Goal: Task Accomplishment & Management: Manage account settings

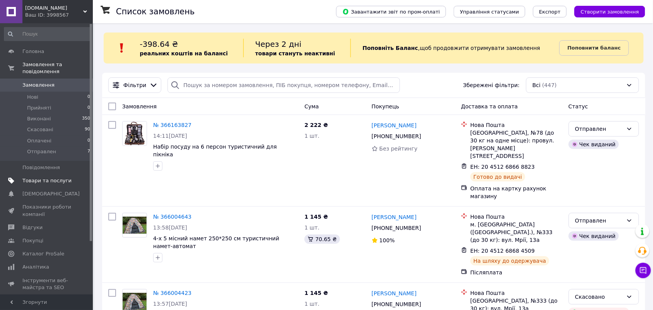
click at [50, 177] on span "Товари та послуги" at bounding box center [46, 180] width 49 height 7
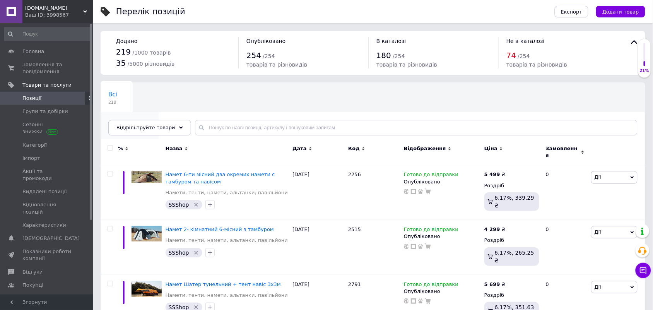
click at [143, 120] on span "Зі знижкою" at bounding box center [125, 123] width 35 height 7
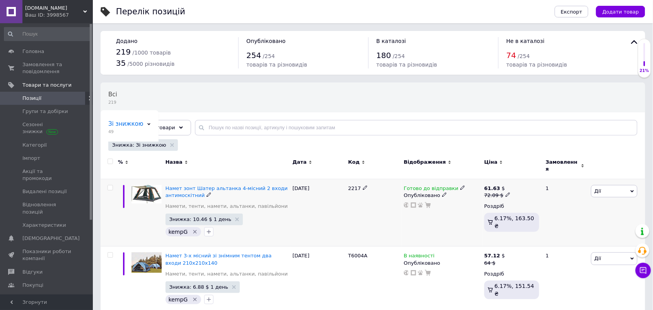
click at [506, 192] on icon at bounding box center [508, 194] width 5 height 5
click at [539, 178] on input "72.09" at bounding box center [543, 182] width 59 height 15
type input "61.63"
click at [289, 219] on div "Намет зонт Шатер альтанка 4-місний 2 входи антимоскітний Намети, тенти, намети,…" at bounding box center [227, 213] width 127 height 68
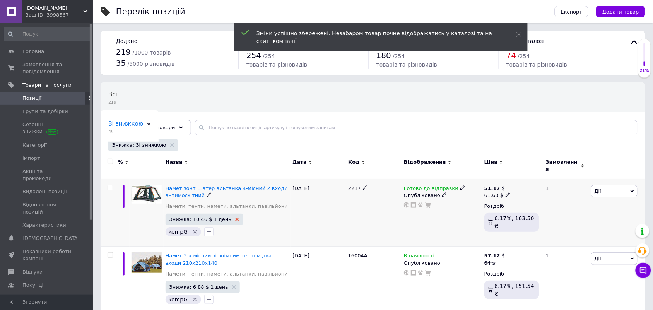
click at [235, 217] on use at bounding box center [237, 219] width 4 height 4
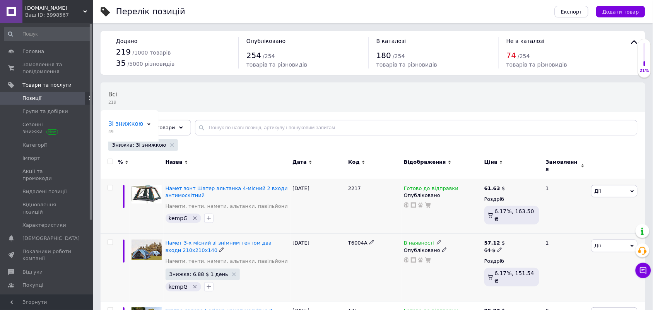
click at [498, 247] on icon at bounding box center [500, 249] width 5 height 5
click at [530, 231] on input "64" at bounding box center [537, 237] width 59 height 15
type input "57.12"
click at [469, 257] on div at bounding box center [442, 260] width 78 height 6
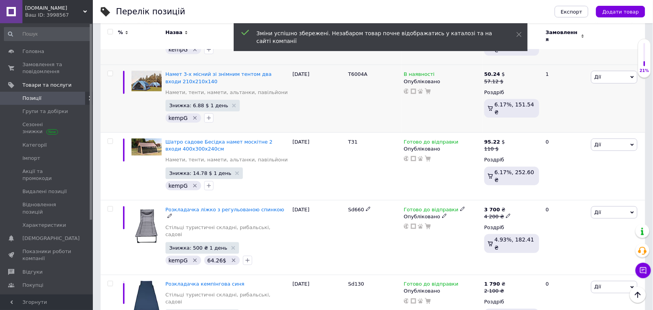
scroll to position [174, 0]
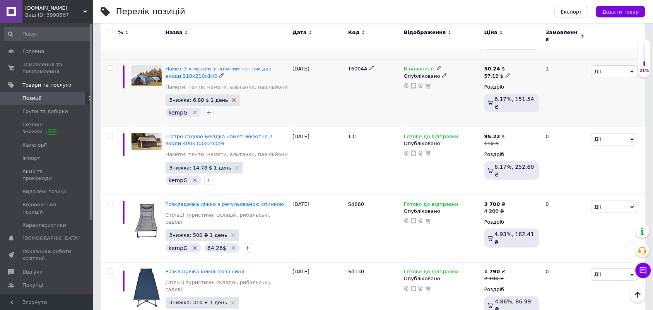
click at [232, 98] on icon at bounding box center [234, 100] width 4 height 4
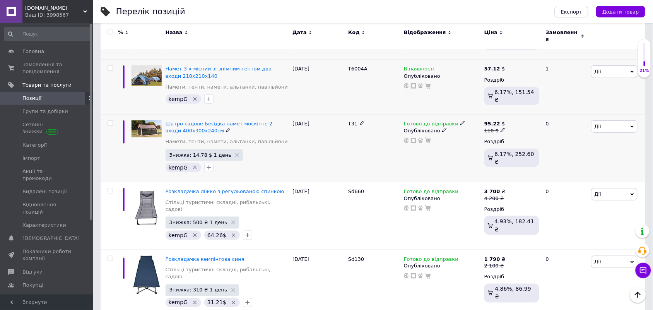
click at [320, 148] on div "[DATE]" at bounding box center [319, 149] width 56 height 68
click at [501, 128] on icon at bounding box center [503, 130] width 5 height 5
click at [529, 115] on input "110" at bounding box center [540, 117] width 59 height 15
type input "95.22"
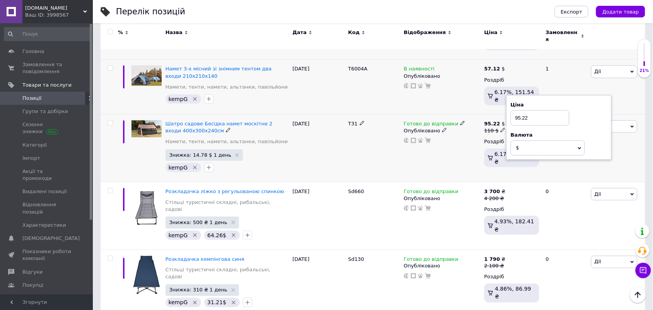
click at [246, 164] on div "kempG" at bounding box center [227, 167] width 127 height 12
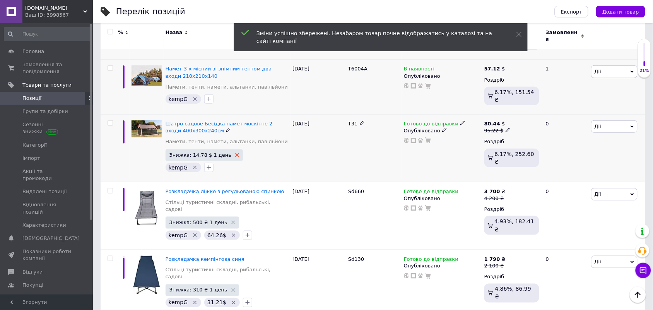
click at [235, 153] on icon at bounding box center [237, 155] width 4 height 4
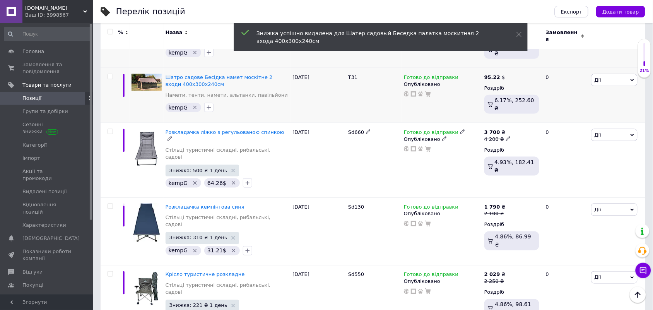
scroll to position [232, 0]
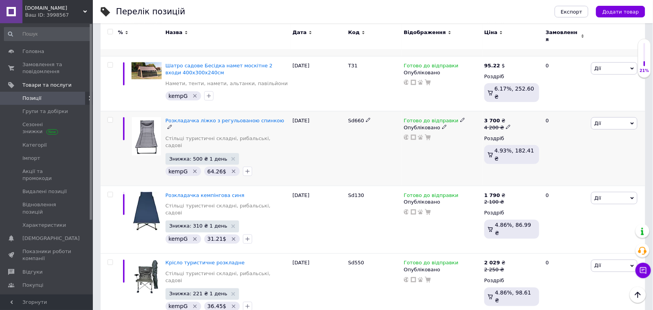
click at [506, 125] on use at bounding box center [508, 127] width 4 height 4
click at [542, 108] on input "4200" at bounding box center [544, 114] width 59 height 15
type input "3700"
click at [379, 143] on div "Sd660" at bounding box center [374, 148] width 56 height 75
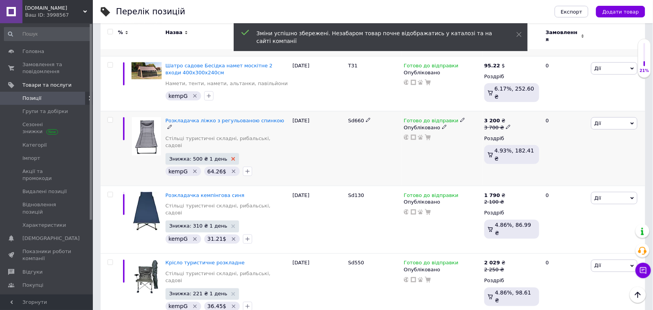
click at [231, 157] on icon at bounding box center [233, 159] width 4 height 4
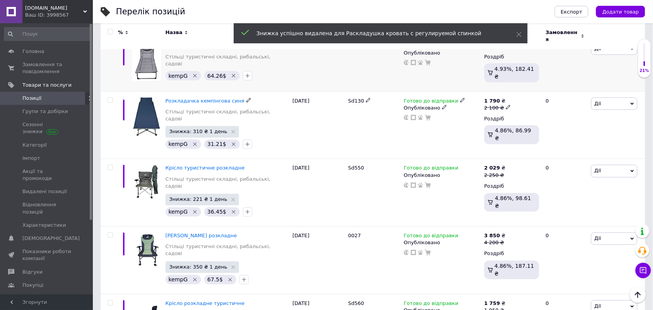
scroll to position [309, 0]
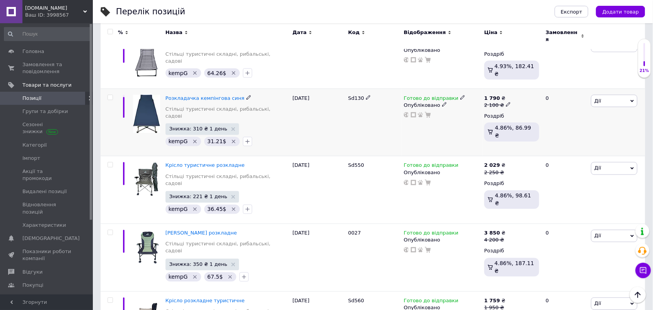
click at [507, 102] on icon at bounding box center [508, 104] width 5 height 5
click at [531, 85] on input "2100" at bounding box center [544, 92] width 59 height 15
type input "1790"
click at [286, 135] on div "kempG   31.21$" at bounding box center [227, 141] width 127 height 12
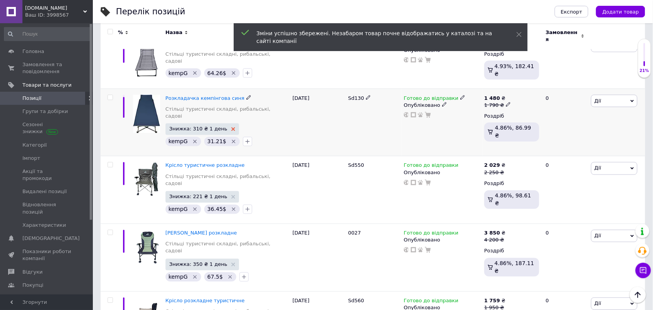
click at [231, 127] on icon at bounding box center [233, 129] width 4 height 4
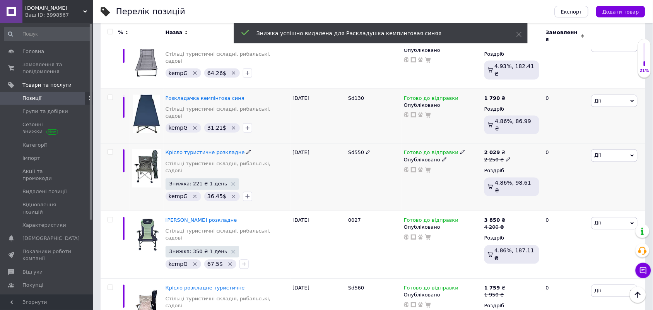
click at [506, 157] on icon at bounding box center [508, 159] width 5 height 5
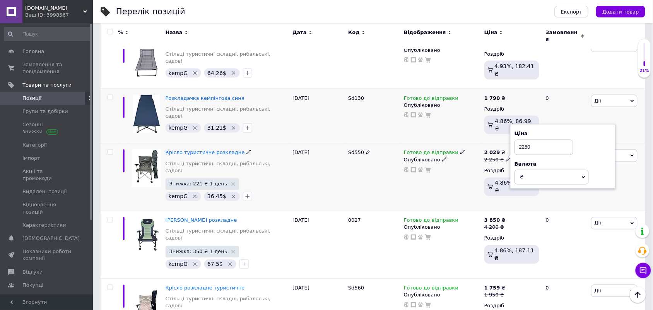
click at [533, 140] on input "2250" at bounding box center [544, 147] width 59 height 15
type input "2029"
click at [400, 159] on div "Sd550" at bounding box center [374, 178] width 56 height 68
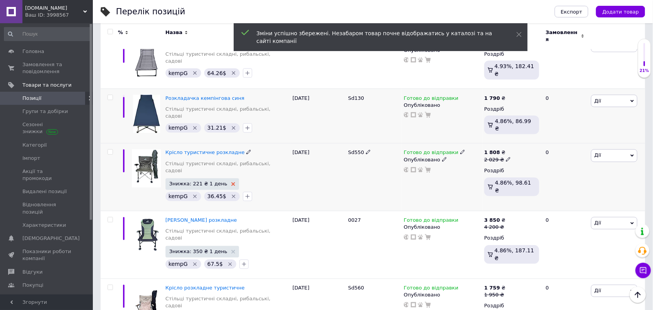
click at [231, 182] on use at bounding box center [233, 184] width 4 height 4
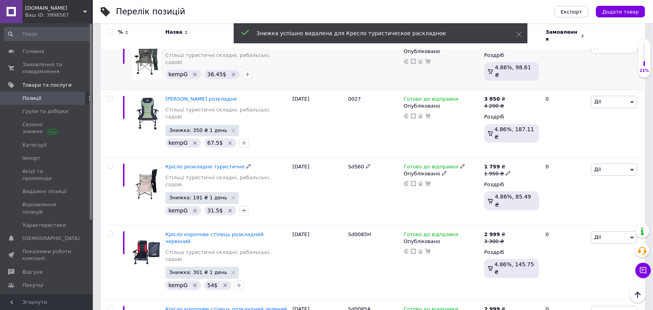
scroll to position [426, 0]
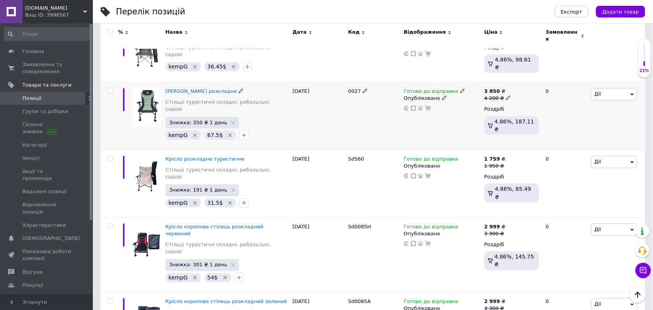
click at [506, 96] on use at bounding box center [508, 98] width 4 height 4
click at [535, 78] on input "4200" at bounding box center [544, 85] width 59 height 15
type input "3850"
click at [455, 99] on div "Готово до відправки Опубліковано" at bounding box center [442, 116] width 80 height 68
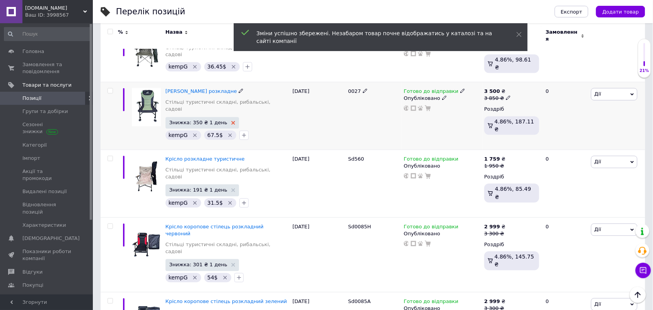
click at [231, 121] on use at bounding box center [233, 123] width 4 height 4
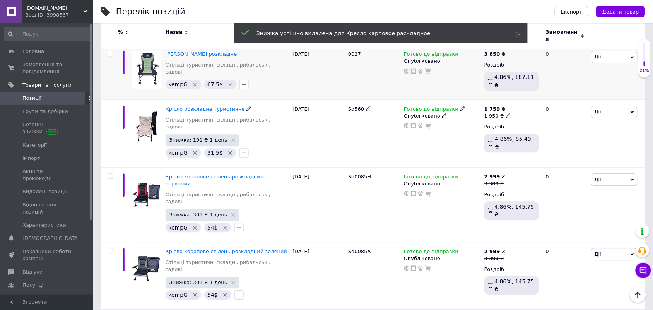
scroll to position [484, 0]
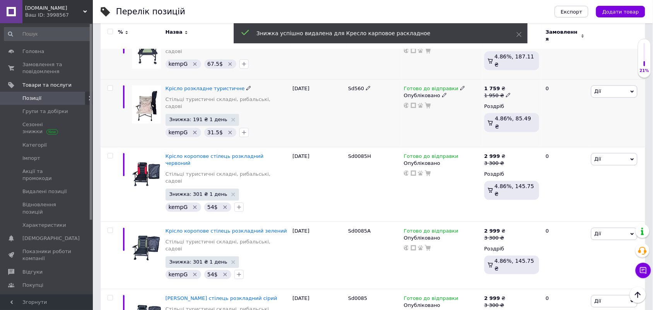
click at [506, 92] on icon at bounding box center [508, 94] width 5 height 5
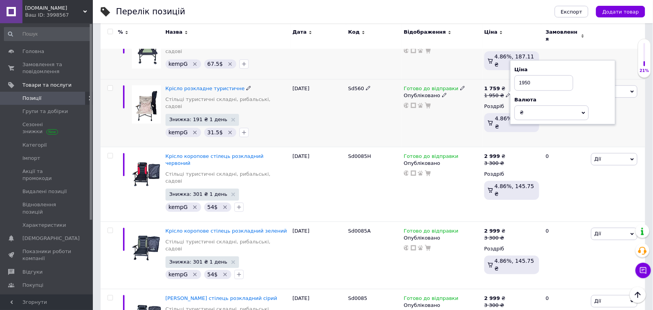
click at [542, 75] on input "1950" at bounding box center [544, 82] width 59 height 15
type input "1759"
click at [328, 102] on div "[DATE]" at bounding box center [319, 113] width 56 height 68
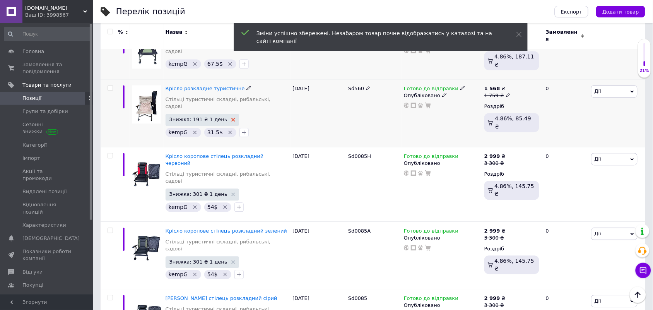
click at [231, 118] on icon at bounding box center [233, 120] width 4 height 4
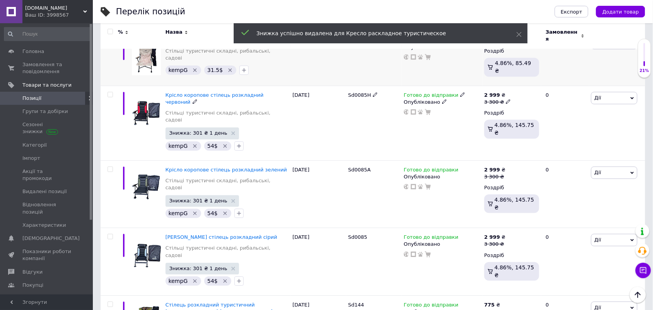
scroll to position [542, 0]
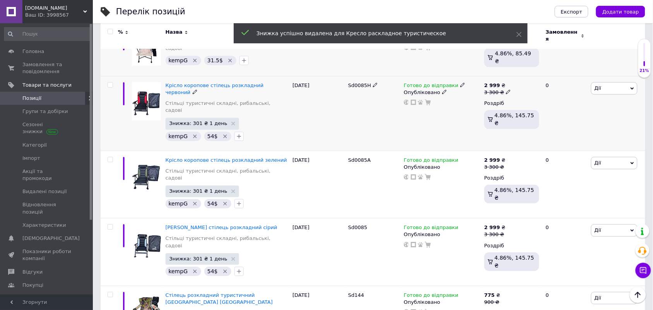
click at [507, 89] on icon at bounding box center [508, 91] width 5 height 5
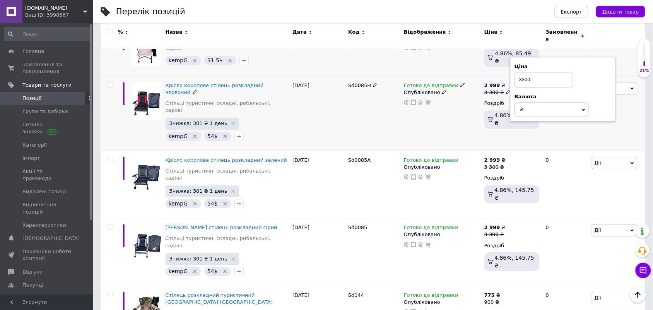
click at [532, 72] on input "3300" at bounding box center [544, 79] width 59 height 15
type input "2999"
click at [261, 118] on div "Знижка: 301 ₴ 1 день kempG   54$" at bounding box center [227, 130] width 123 height 24
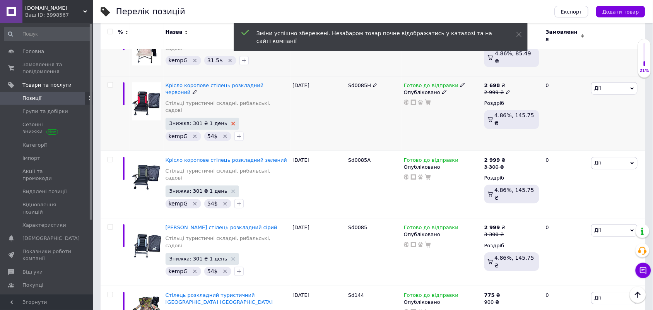
click at [231, 121] on icon at bounding box center [233, 123] width 4 height 4
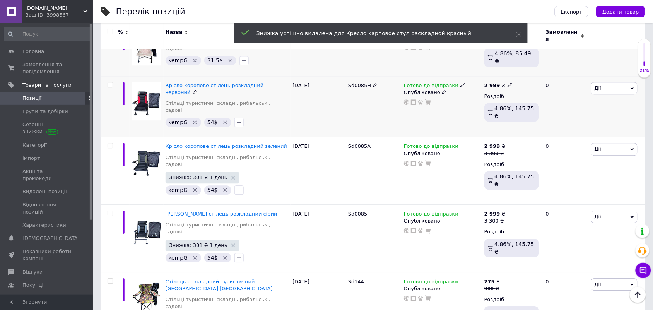
click at [331, 84] on div "[DATE]" at bounding box center [319, 106] width 56 height 61
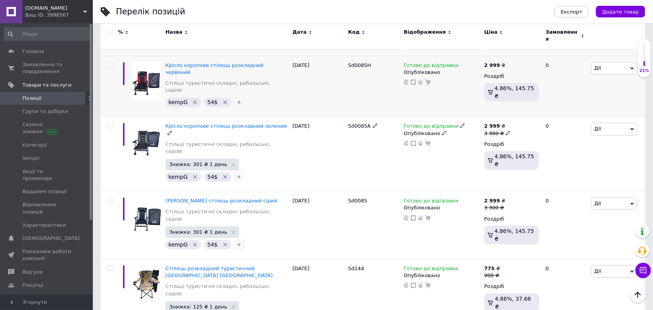
scroll to position [580, 0]
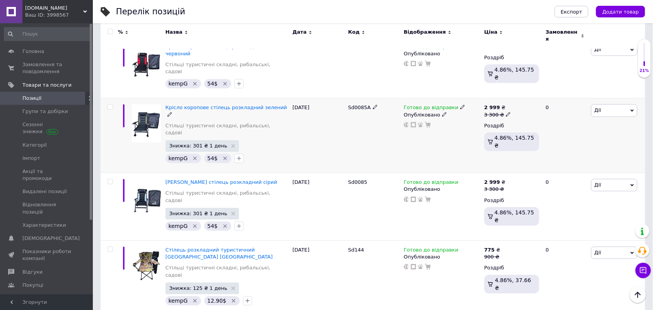
click at [506, 112] on icon at bounding box center [508, 114] width 5 height 5
click at [539, 94] on input "3300" at bounding box center [544, 101] width 59 height 15
type input "2999"
click at [327, 101] on div "[DATE]" at bounding box center [319, 135] width 56 height 75
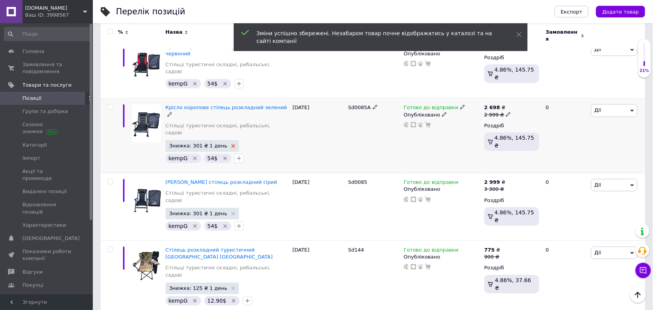
click at [231, 144] on icon at bounding box center [233, 146] width 4 height 4
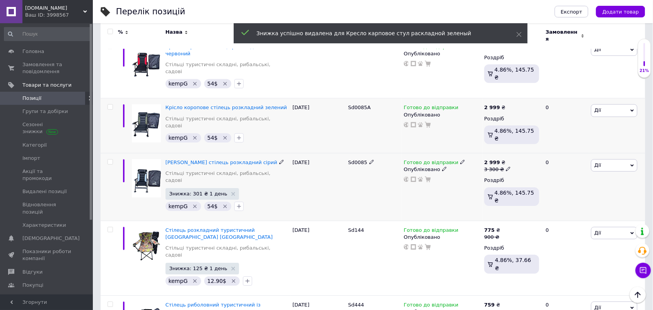
click at [507, 166] on icon at bounding box center [508, 168] width 5 height 5
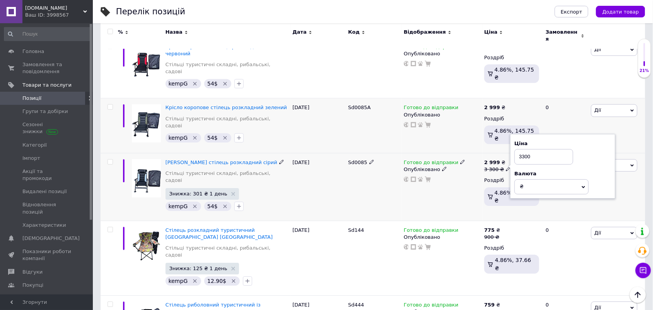
click at [546, 149] on input "3300" at bounding box center [544, 156] width 59 height 15
type input "2999"
click at [293, 153] on div "[DATE]" at bounding box center [319, 187] width 56 height 68
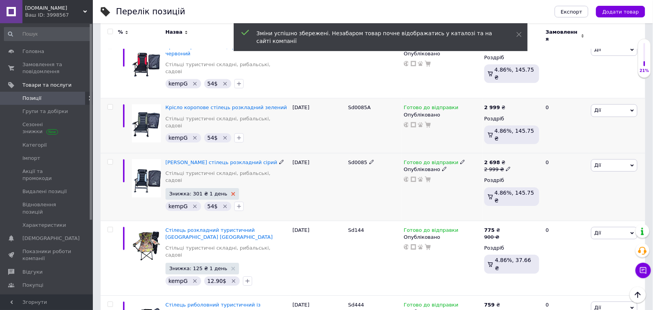
click at [231, 192] on use at bounding box center [233, 194] width 4 height 4
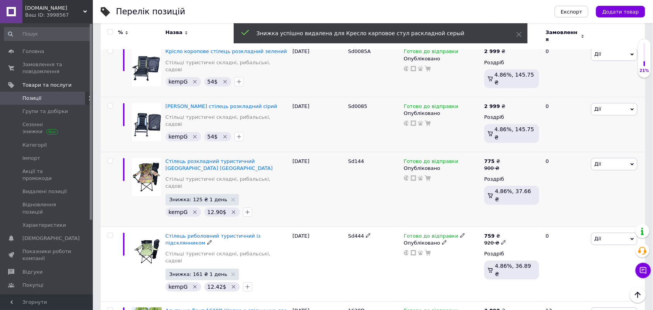
scroll to position [638, 0]
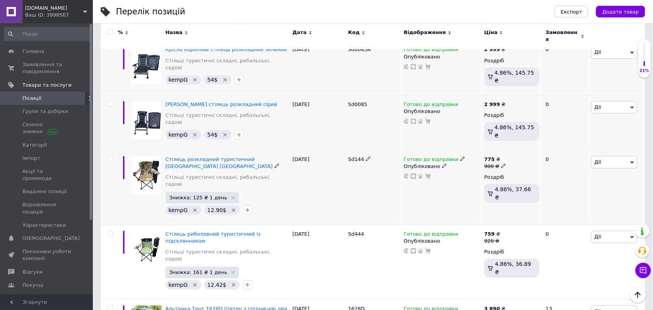
click at [502, 163] on icon at bounding box center [503, 165] width 5 height 5
click at [547, 146] on input "900" at bounding box center [540, 153] width 59 height 15
type input "775"
click at [349, 150] on div "Sd144" at bounding box center [374, 187] width 56 height 75
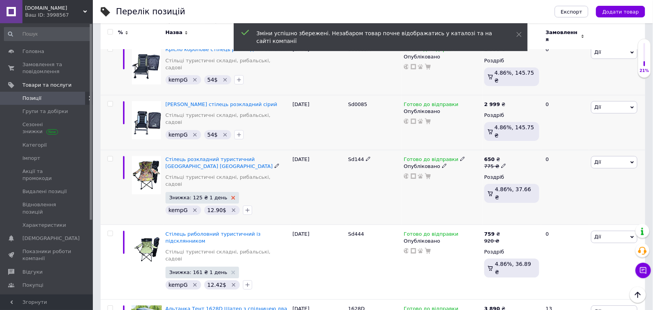
click at [231, 196] on icon at bounding box center [233, 198] width 4 height 4
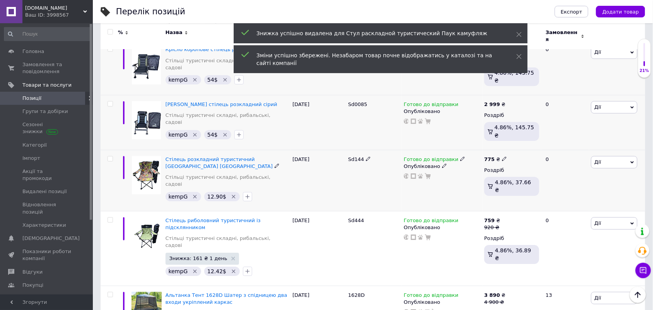
click at [368, 150] on div "Sd144" at bounding box center [374, 180] width 56 height 61
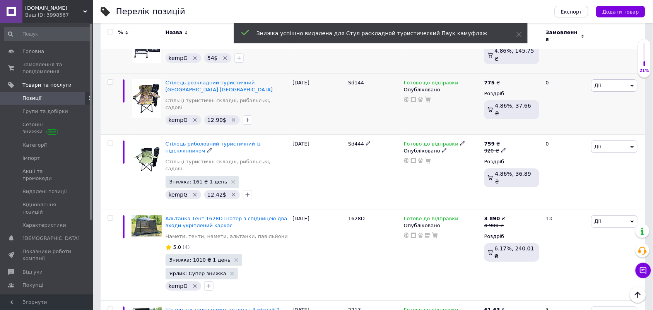
scroll to position [716, 0]
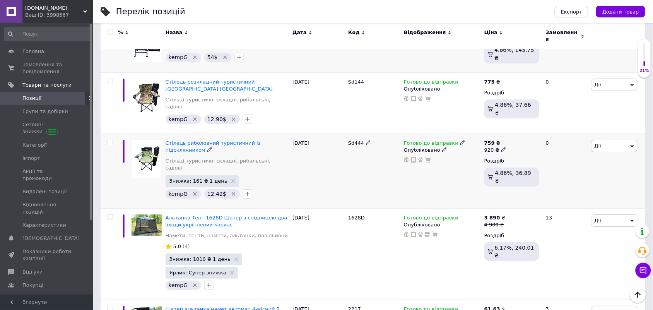
click at [501, 147] on icon at bounding box center [503, 149] width 5 height 5
click at [542, 130] on input "920" at bounding box center [540, 137] width 59 height 15
type input "759"
click at [386, 133] on div "Sd444" at bounding box center [374, 170] width 56 height 75
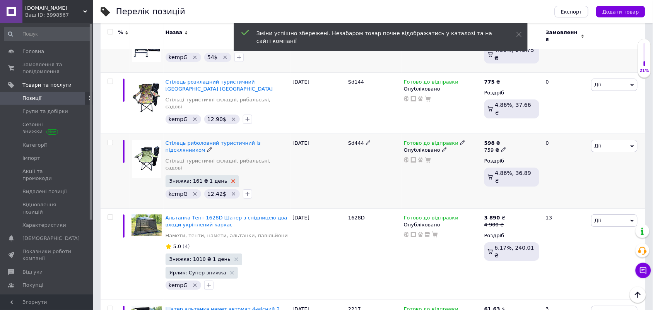
click at [231, 179] on icon at bounding box center [233, 181] width 4 height 4
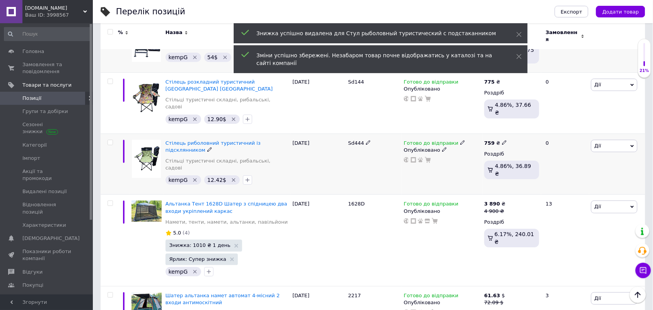
click at [351, 133] on div "Sd444" at bounding box center [374, 163] width 56 height 61
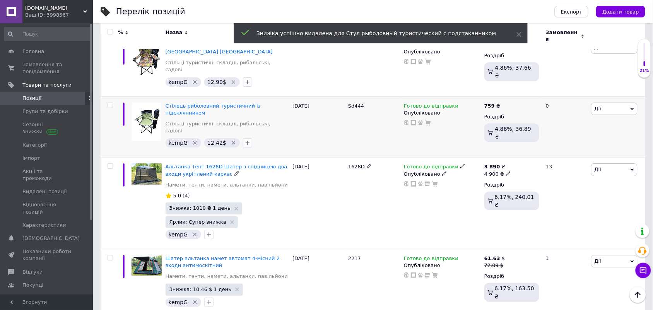
scroll to position [754, 0]
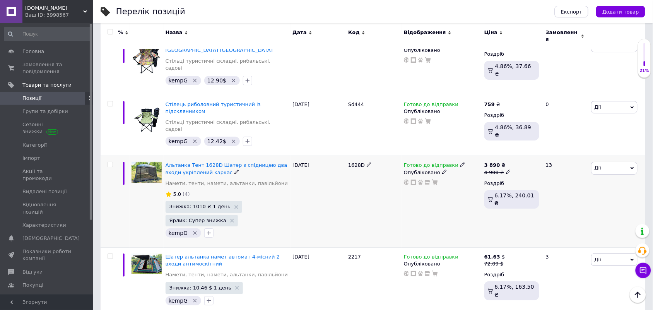
click at [506, 169] on icon at bounding box center [508, 171] width 5 height 5
click at [547, 152] on input "4900" at bounding box center [544, 159] width 59 height 15
type input "3890"
click at [356, 156] on div "1628D" at bounding box center [374, 202] width 56 height 92
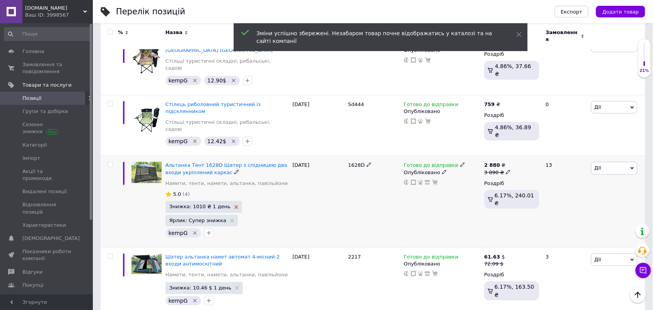
click at [234, 205] on icon at bounding box center [236, 207] width 4 height 4
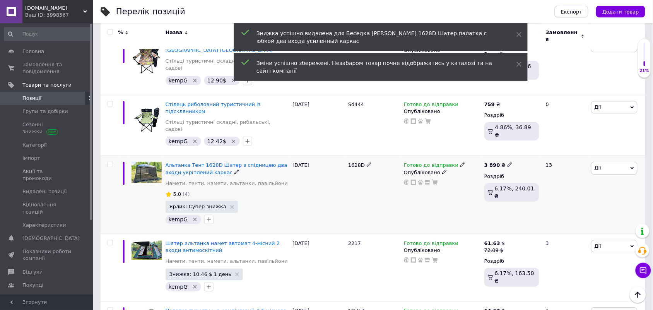
click at [358, 156] on div "1628D" at bounding box center [374, 195] width 56 height 78
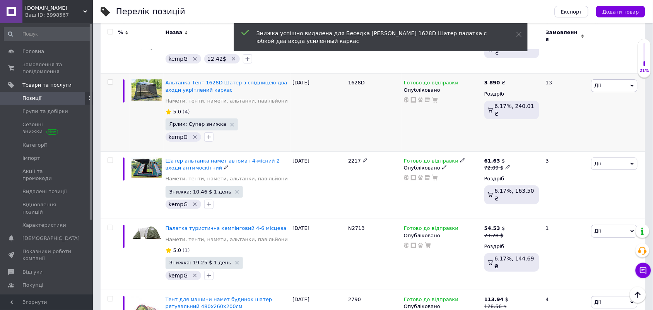
scroll to position [851, 0]
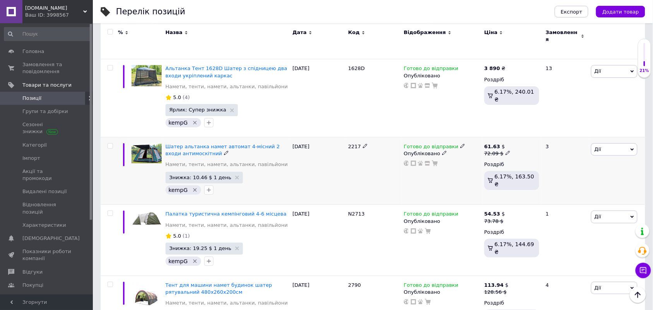
click at [507, 150] on icon at bounding box center [508, 152] width 5 height 5
click at [538, 133] on input "72.09" at bounding box center [543, 140] width 59 height 15
type input "61.63"
click at [432, 137] on div "Готово до відправки Опубліковано" at bounding box center [442, 171] width 80 height 68
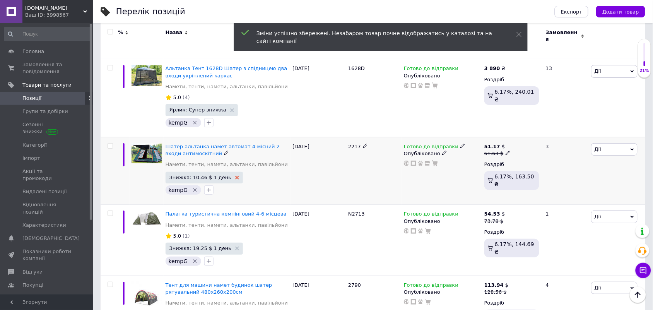
click at [235, 176] on use at bounding box center [237, 178] width 4 height 4
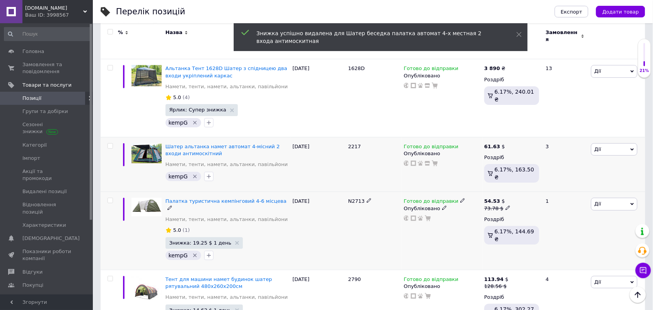
click at [389, 192] on div "N2713" at bounding box center [374, 231] width 56 height 78
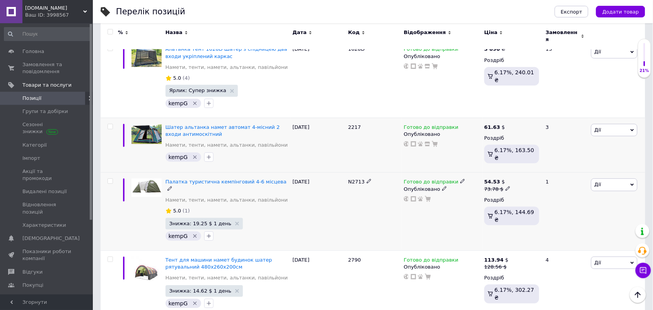
click at [506, 186] on use at bounding box center [508, 188] width 4 height 4
click at [539, 169] on input "73.78" at bounding box center [543, 176] width 59 height 15
type input "54.53"
click at [315, 173] on div "[DATE]" at bounding box center [319, 212] width 56 height 78
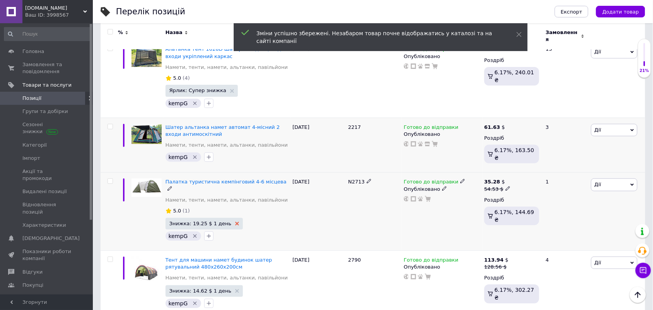
click at [235, 222] on use at bounding box center [237, 224] width 4 height 4
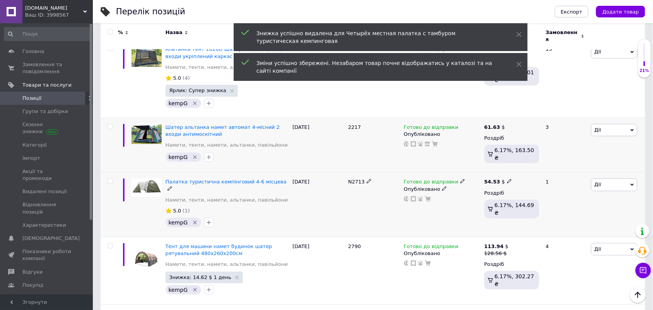
click at [354, 173] on div "N2713" at bounding box center [374, 205] width 56 height 64
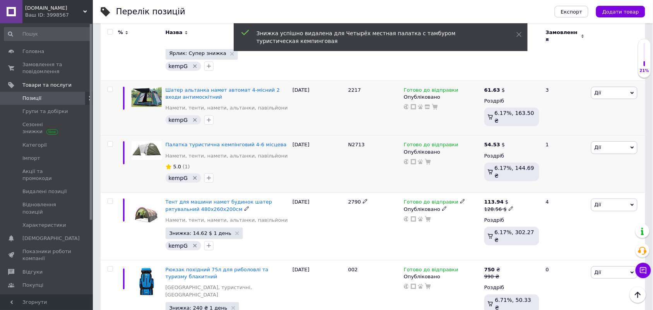
scroll to position [909, 0]
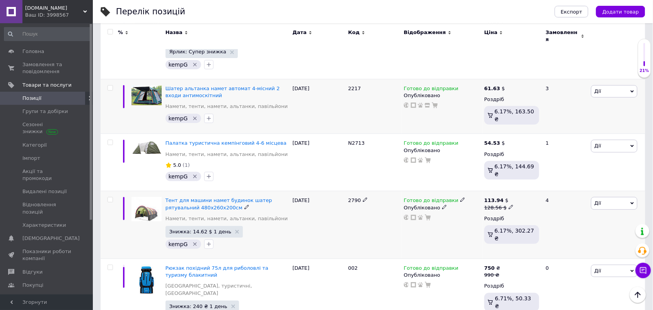
click at [509, 205] on icon at bounding box center [511, 207] width 5 height 5
click at [545, 187] on input "128.56" at bounding box center [546, 194] width 59 height 15
type input "113.94"
click at [435, 191] on div "Готово до відправки Опубліковано" at bounding box center [442, 225] width 80 height 68
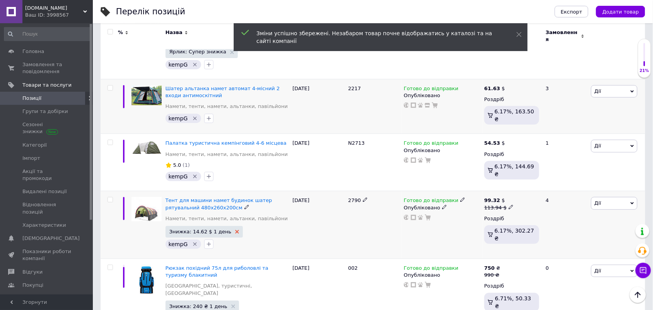
click at [235, 230] on icon at bounding box center [237, 232] width 4 height 4
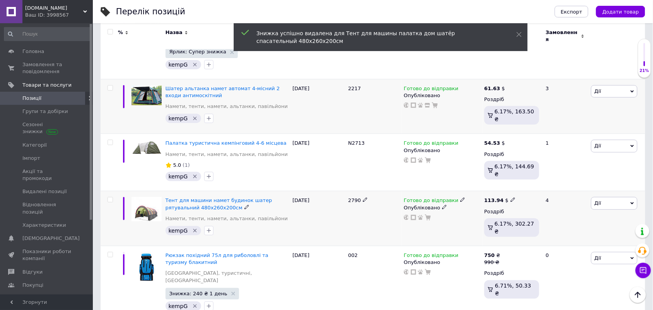
click at [363, 191] on div "2790" at bounding box center [374, 218] width 56 height 55
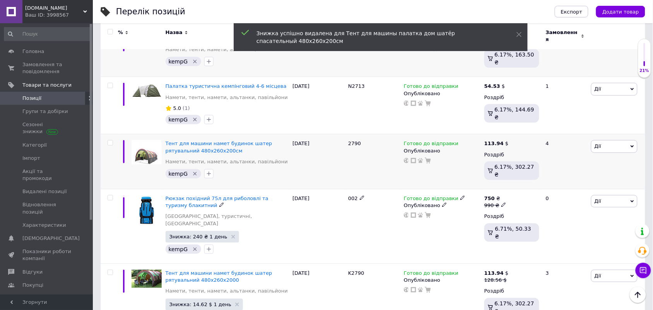
scroll to position [967, 0]
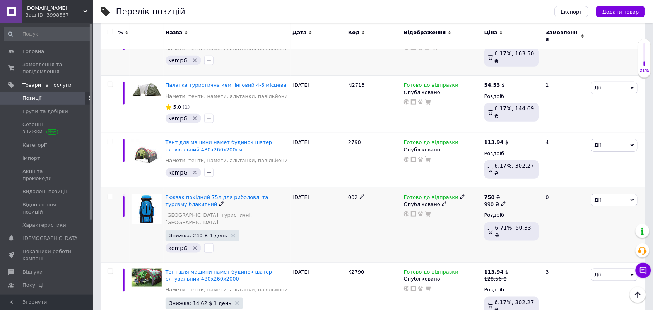
click at [501, 201] on icon at bounding box center [503, 203] width 5 height 5
click at [538, 184] on input "990" at bounding box center [540, 191] width 59 height 15
type input "750"
click at [349, 188] on div "002" at bounding box center [374, 225] width 56 height 75
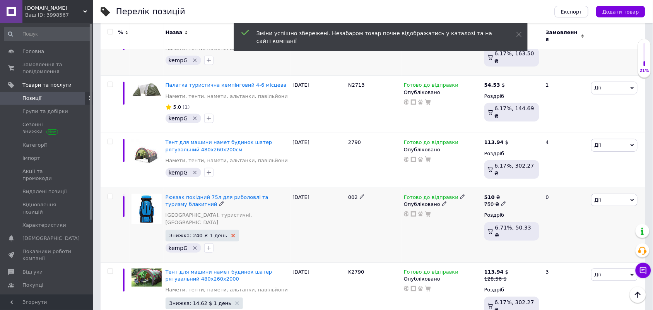
click at [231, 234] on icon at bounding box center [233, 236] width 4 height 4
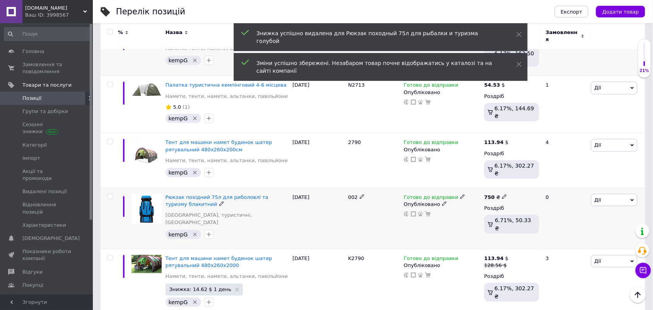
click at [347, 188] on div "002" at bounding box center [374, 218] width 56 height 61
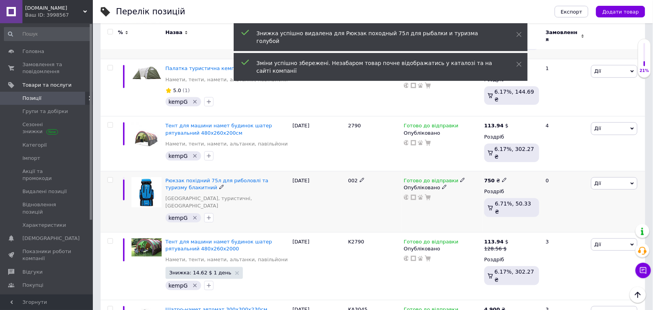
scroll to position [1006, 0]
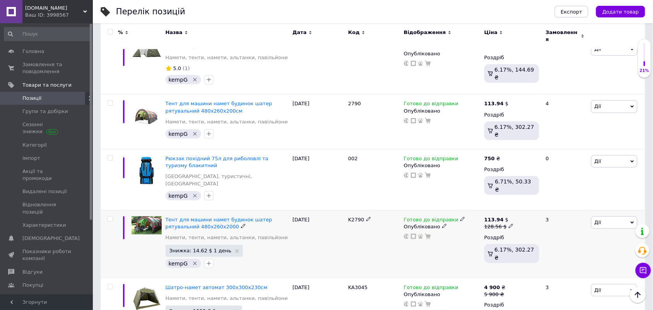
click at [509, 224] on icon at bounding box center [511, 226] width 5 height 5
click at [546, 206] on input "128.56" at bounding box center [546, 213] width 59 height 15
type input "113.94"
click at [444, 210] on div "Готово до відправки Опубліковано" at bounding box center [442, 244] width 80 height 68
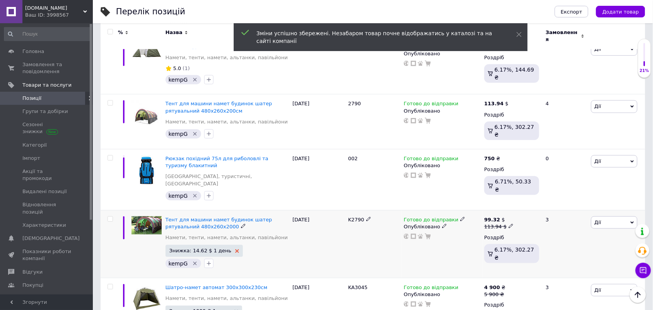
click at [235, 249] on use at bounding box center [237, 251] width 4 height 4
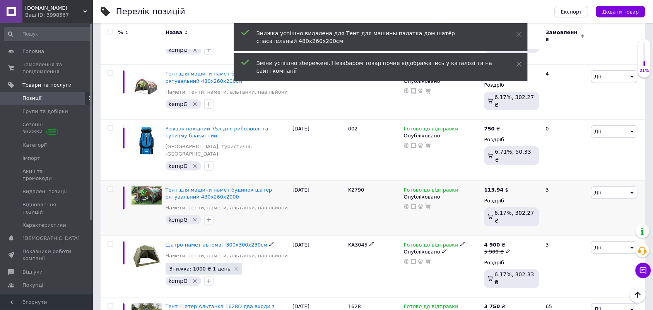
scroll to position [1083, 0]
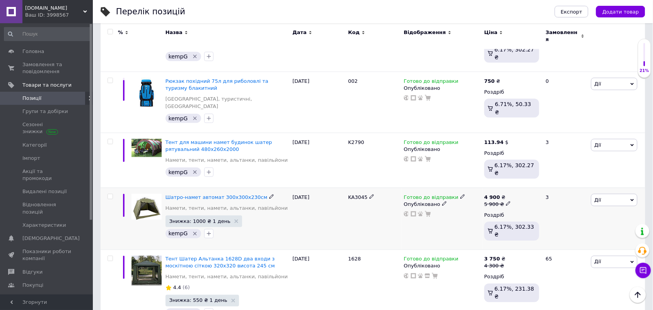
click at [506, 201] on icon at bounding box center [508, 203] width 5 height 5
click at [539, 184] on input "5900" at bounding box center [544, 191] width 59 height 15
type input "4900"
click at [362, 188] on div "KA3045" at bounding box center [374, 219] width 56 height 62
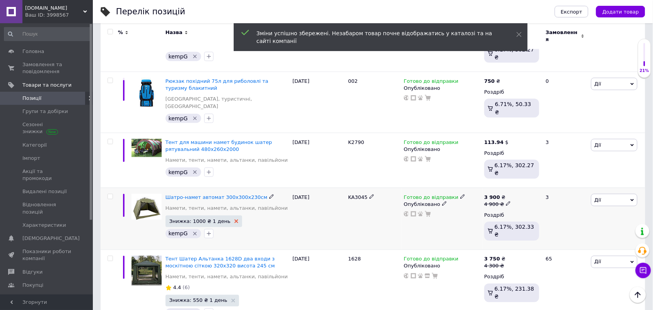
click at [234, 219] on use at bounding box center [236, 221] width 4 height 4
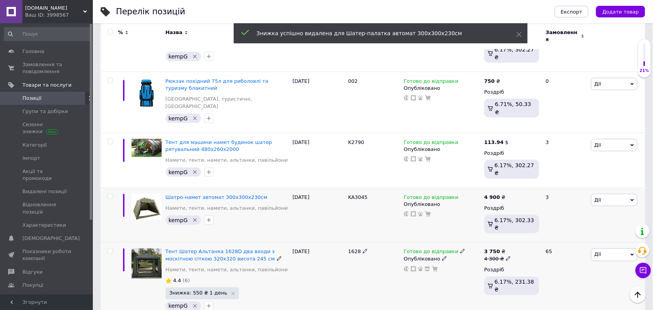
click at [386, 243] on div "1628" at bounding box center [374, 282] width 56 height 78
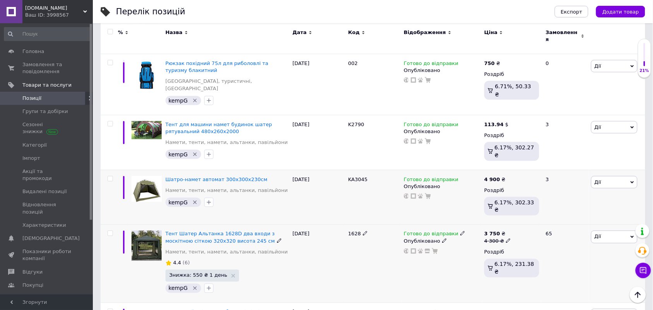
scroll to position [1103, 0]
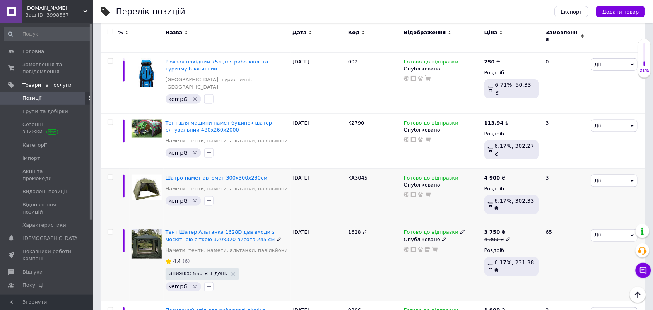
click at [506, 237] on icon at bounding box center [508, 239] width 5 height 5
click at [545, 219] on input "4300" at bounding box center [544, 226] width 59 height 15
type input "3750"
click at [395, 223] on div "1628" at bounding box center [374, 262] width 56 height 78
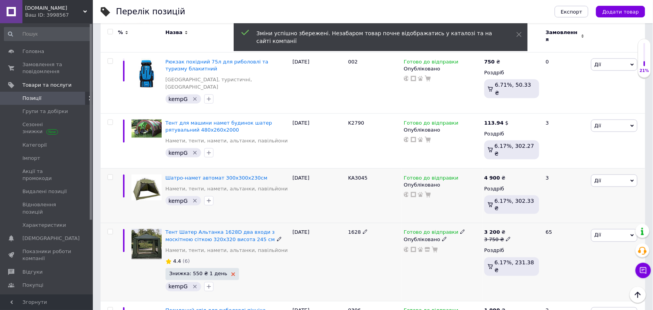
click at [231, 272] on icon at bounding box center [233, 274] width 4 height 4
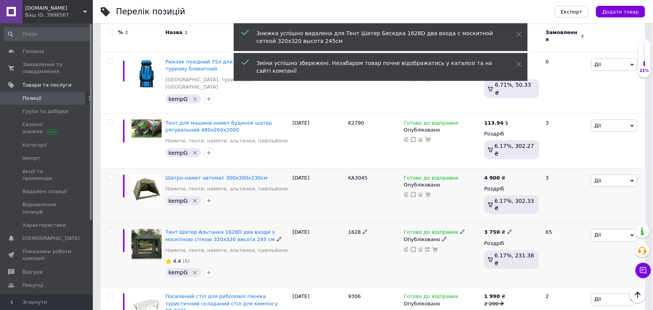
click at [380, 223] on div "1628" at bounding box center [374, 255] width 56 height 64
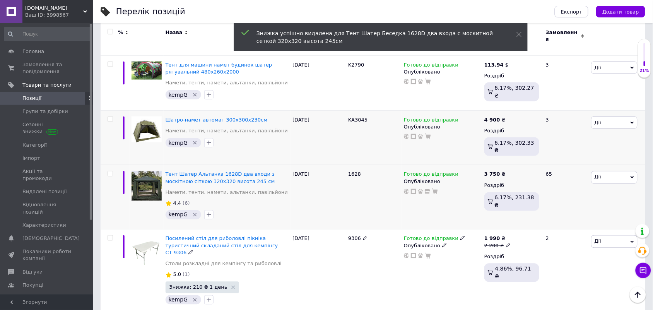
scroll to position [1199, 0]
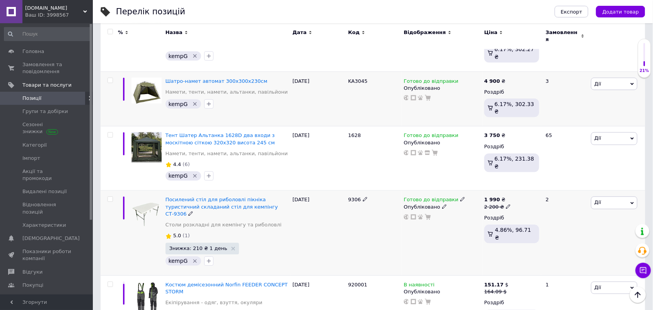
click at [506, 204] on icon at bounding box center [508, 206] width 5 height 5
click at [537, 187] on input "2200" at bounding box center [544, 194] width 59 height 15
type input "1990"
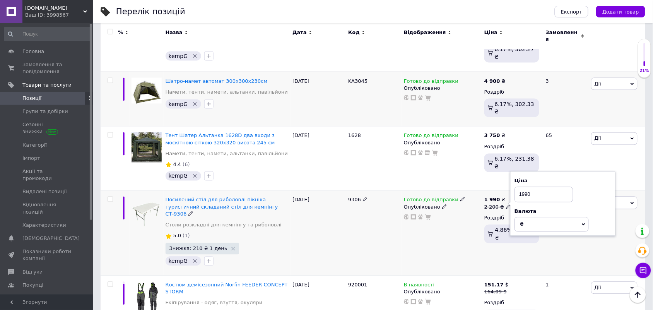
click at [432, 191] on div "Готово до відправки Опубліковано" at bounding box center [442, 233] width 80 height 85
click at [231, 247] on use at bounding box center [233, 249] width 4 height 4
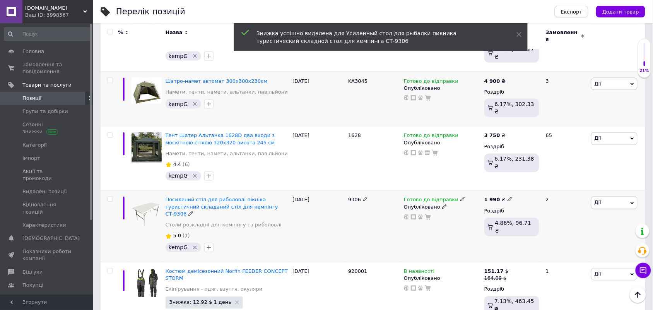
click at [341, 191] on div "[DATE]" at bounding box center [319, 226] width 56 height 71
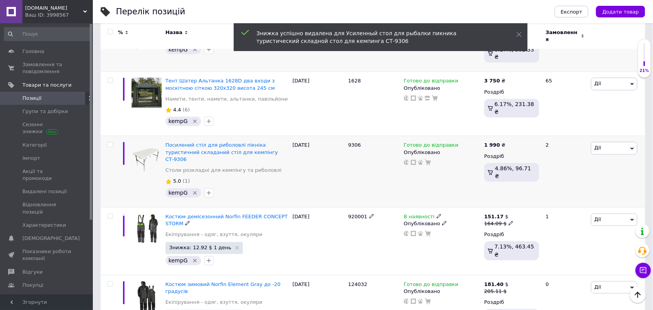
scroll to position [1257, 0]
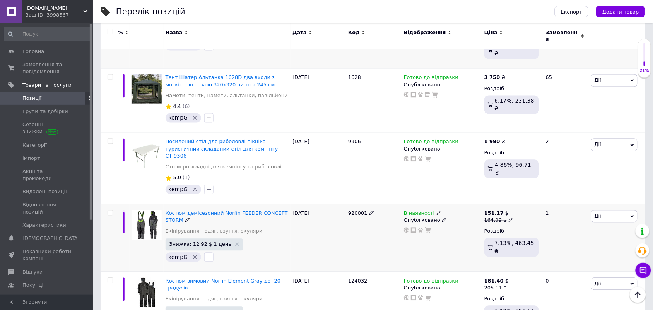
click at [509, 217] on icon at bounding box center [511, 219] width 5 height 5
click at [540, 200] on input "164.09" at bounding box center [546, 207] width 59 height 15
type input "151.17"
click at [414, 204] on div "В наявності Опубліковано" at bounding box center [442, 238] width 80 height 68
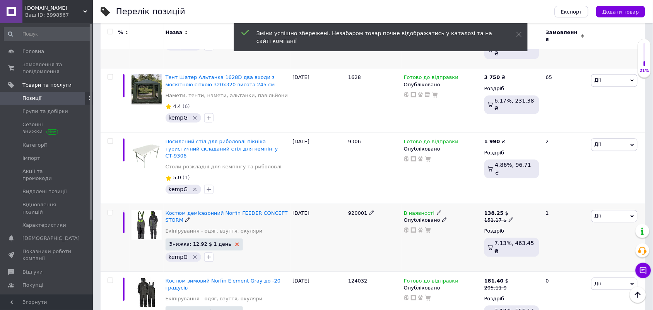
click at [235, 243] on icon at bounding box center [237, 245] width 4 height 4
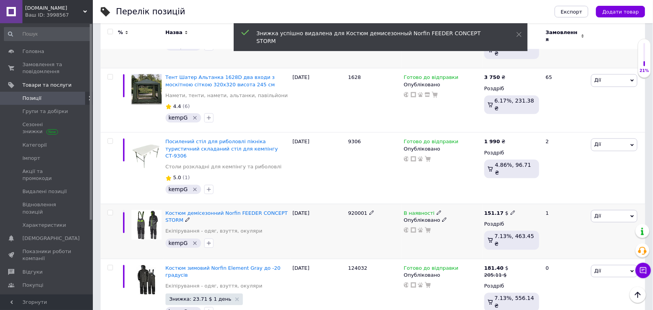
click at [353, 204] on div "920001" at bounding box center [374, 231] width 56 height 55
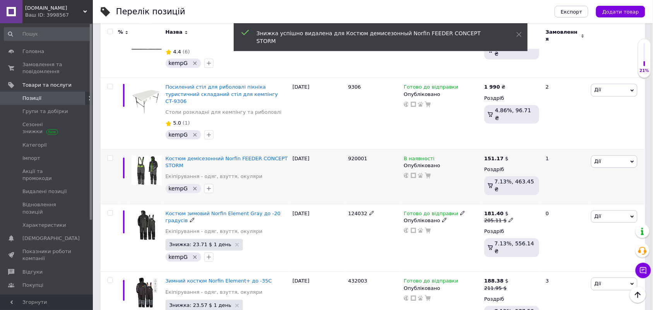
scroll to position [1315, 0]
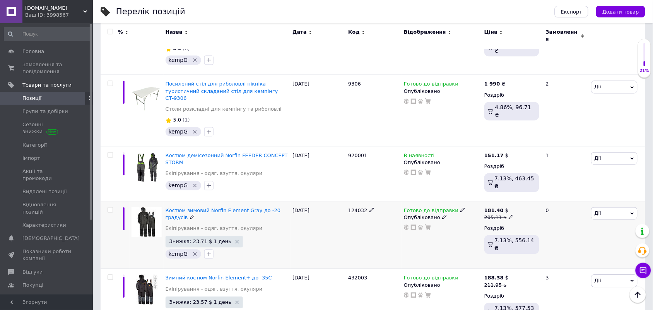
click at [509, 214] on icon at bounding box center [511, 216] width 5 height 5
click at [545, 197] on input "205.11" at bounding box center [546, 204] width 59 height 15
type input "181.40"
click at [446, 201] on div "Готово до відправки Опубліковано" at bounding box center [442, 235] width 80 height 68
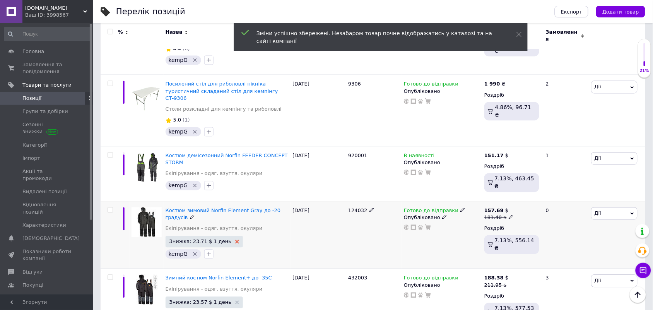
click at [235, 239] on use at bounding box center [237, 241] width 4 height 4
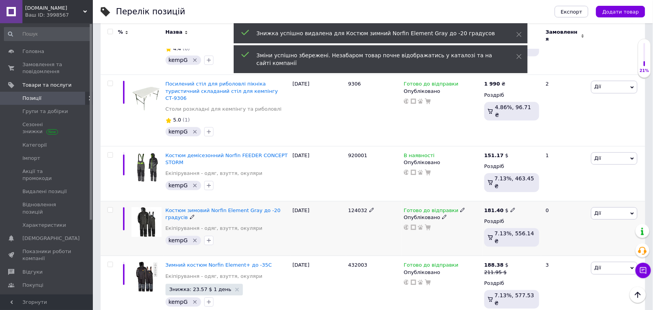
click at [369, 201] on div "124032" at bounding box center [374, 228] width 56 height 55
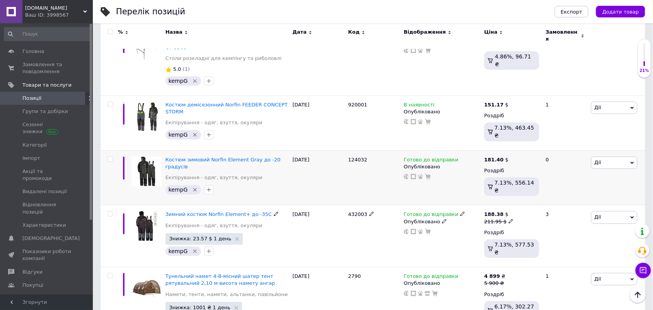
scroll to position [1373, 0]
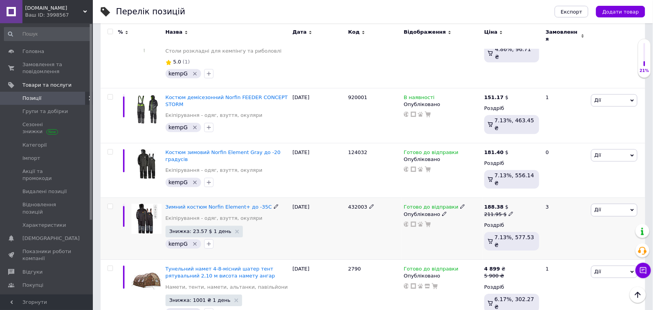
click at [509, 211] on use at bounding box center [511, 213] width 4 height 4
click at [540, 194] on input "211.95" at bounding box center [546, 201] width 59 height 15
type input "188.38"
click at [431, 198] on div "Готово до відправки Опубліковано" at bounding box center [442, 229] width 80 height 62
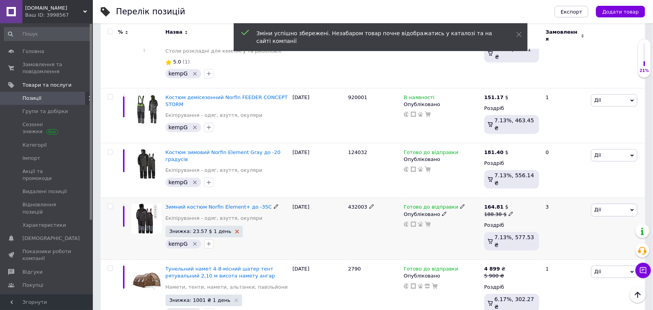
click at [235, 229] on use at bounding box center [237, 231] width 4 height 4
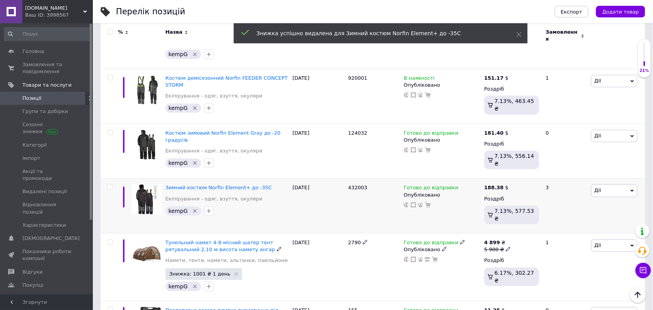
scroll to position [1412, 0]
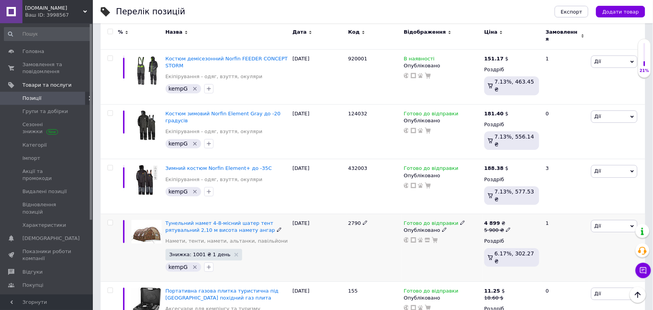
click at [506, 227] on icon at bounding box center [508, 229] width 5 height 5
click at [542, 210] on input "5900" at bounding box center [544, 217] width 59 height 15
type input "4899"
click at [436, 214] on div "Готово до відправки Опубліковано" at bounding box center [442, 248] width 80 height 68
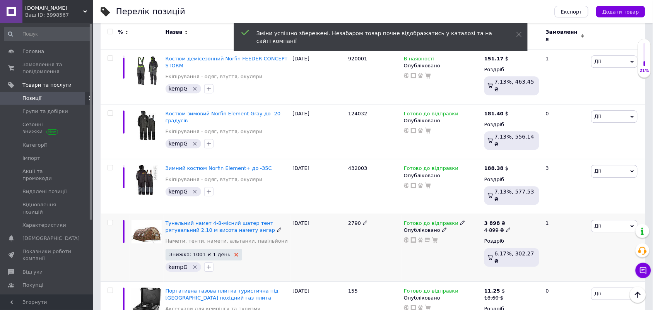
click at [234, 253] on use at bounding box center [236, 255] width 4 height 4
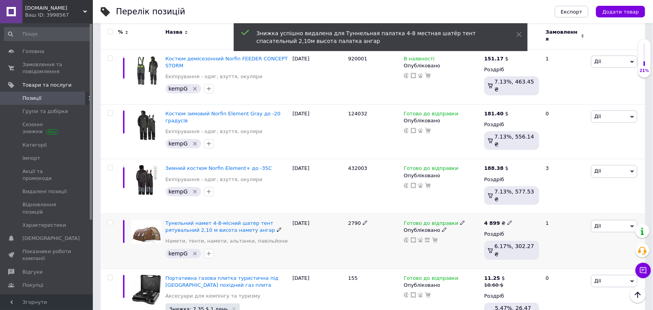
click at [375, 214] on div "2790" at bounding box center [374, 241] width 56 height 55
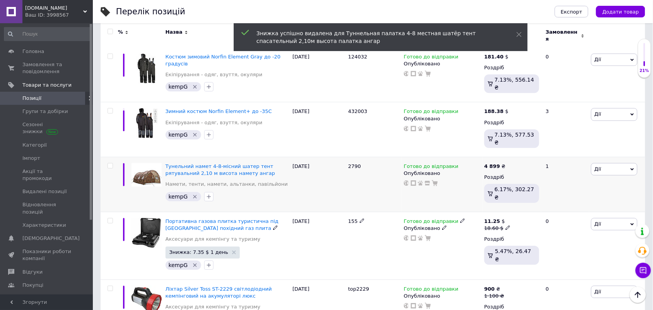
scroll to position [1470, 0]
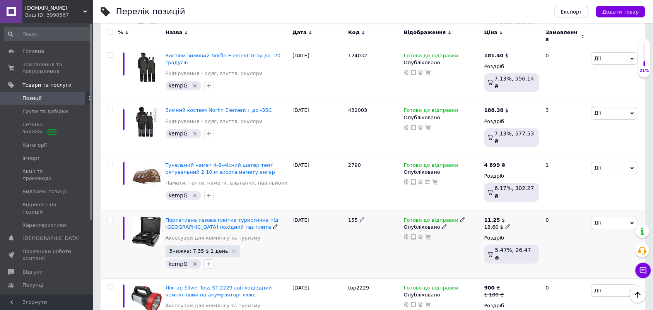
click at [506, 224] on icon at bounding box center [508, 226] width 5 height 5
click at [343, 210] on div "[DATE]" at bounding box center [319, 244] width 56 height 68
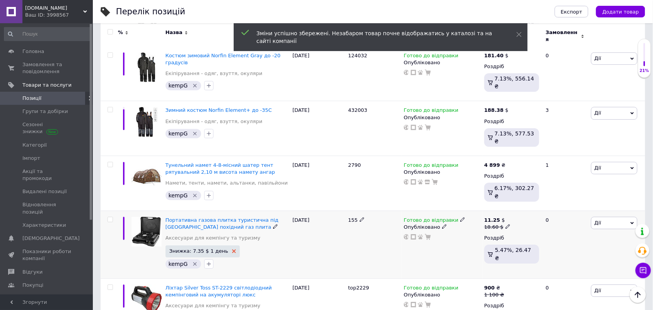
click at [232, 249] on icon at bounding box center [234, 251] width 4 height 4
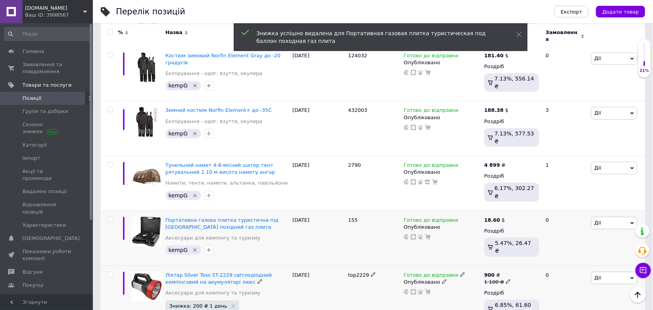
click at [506, 279] on icon at bounding box center [508, 281] width 5 height 5
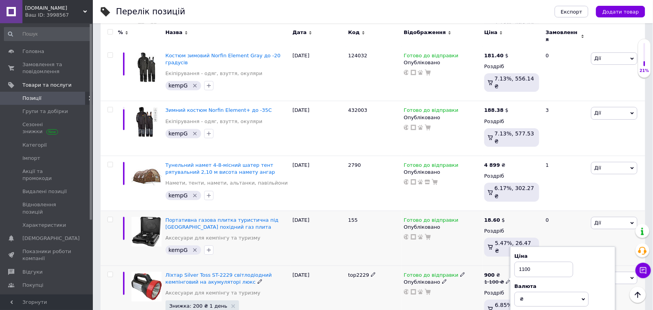
click at [540, 262] on input "1100" at bounding box center [544, 269] width 59 height 15
type input "900"
click at [342, 210] on div "[DATE]" at bounding box center [319, 237] width 56 height 55
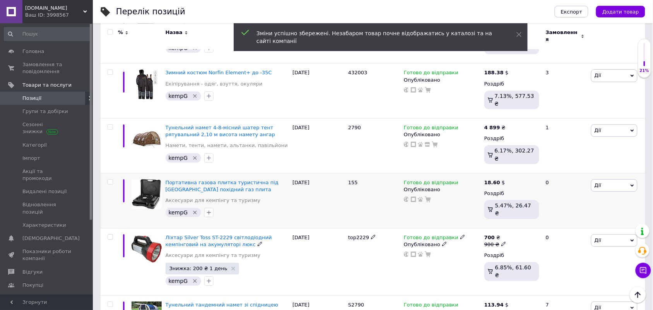
scroll to position [1509, 0]
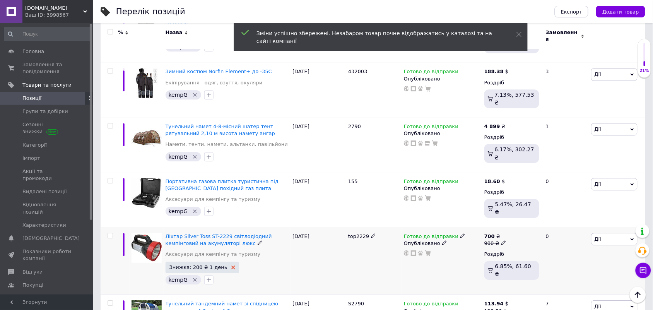
click at [231, 265] on icon at bounding box center [233, 267] width 4 height 4
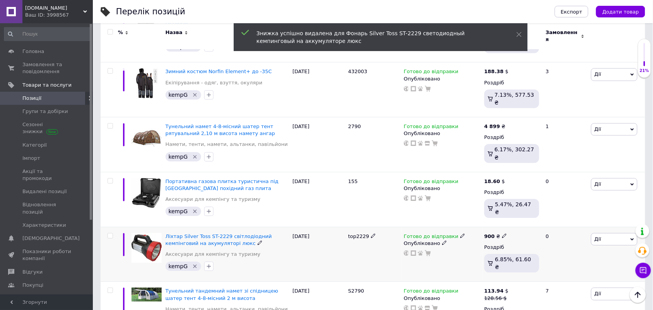
click at [394, 227] on div "top2229" at bounding box center [374, 254] width 56 height 55
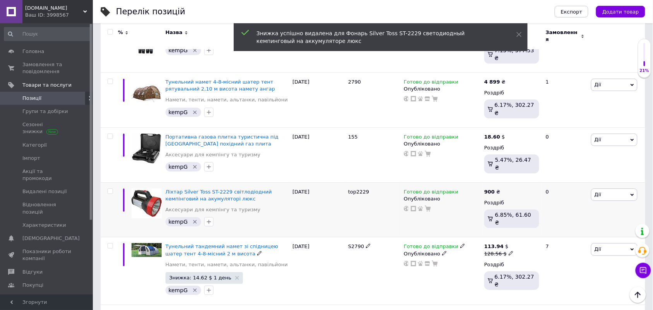
scroll to position [1567, 0]
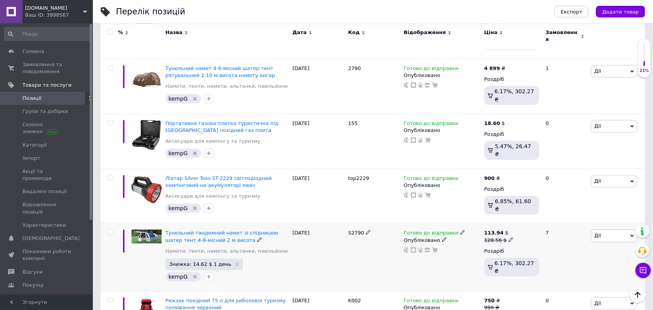
click at [509, 237] on icon at bounding box center [511, 239] width 5 height 5
click at [544, 220] on input "128.56" at bounding box center [546, 227] width 59 height 15
type input "113.94"
click at [442, 224] on div "Готово до відправки Опубліковано" at bounding box center [442, 258] width 80 height 68
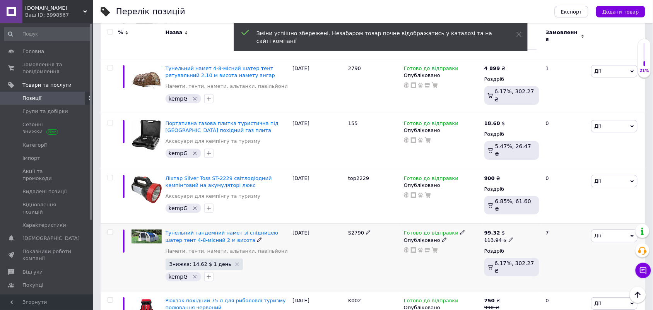
click at [347, 224] on div "S2790" at bounding box center [374, 258] width 56 height 68
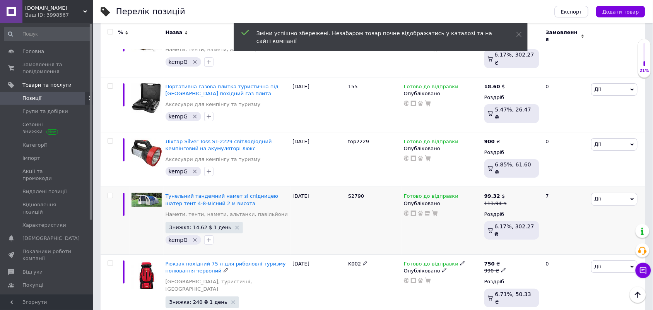
scroll to position [1605, 0]
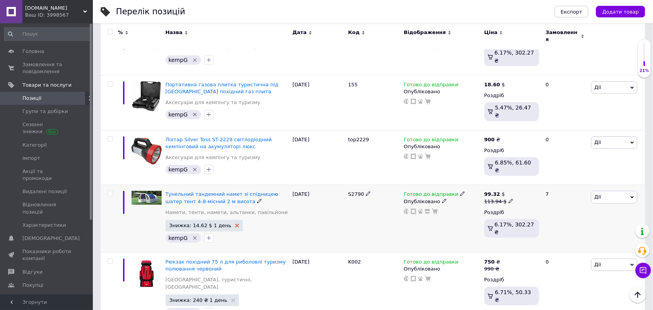
click at [235, 224] on icon at bounding box center [237, 226] width 4 height 4
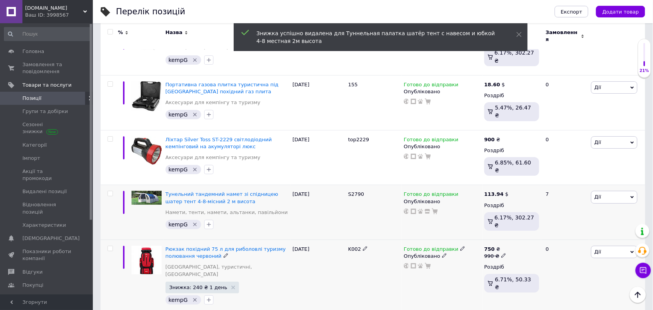
click at [501, 253] on icon at bounding box center [503, 255] width 5 height 5
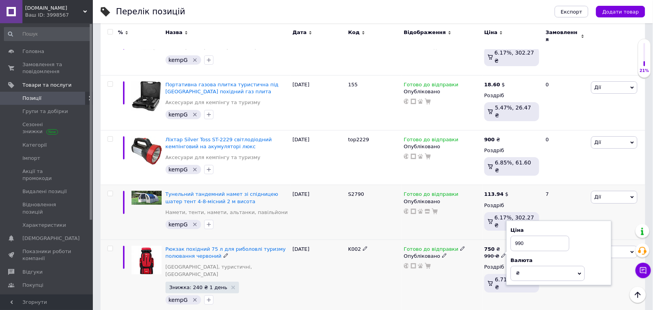
click at [540, 236] on input "990" at bounding box center [540, 243] width 59 height 15
type input "750"
click at [360, 240] on div "K002" at bounding box center [374, 277] width 56 height 75
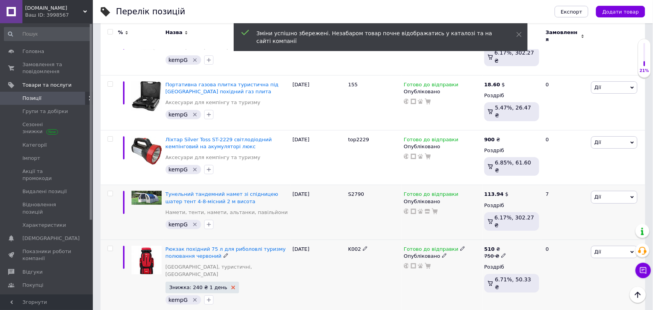
click at [231, 286] on icon at bounding box center [233, 288] width 4 height 4
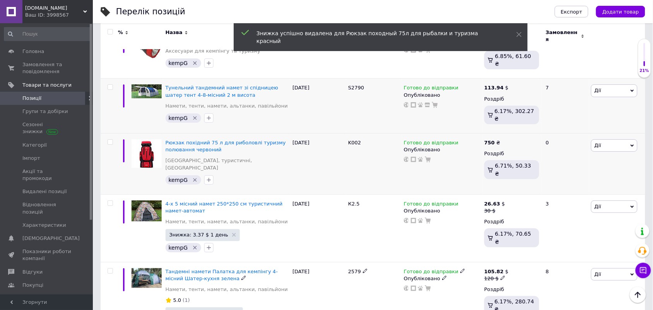
scroll to position [1722, 0]
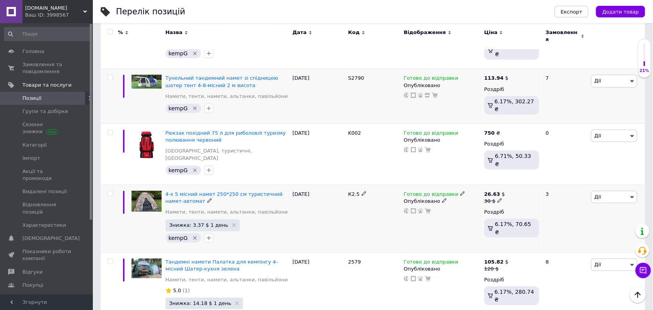
click at [498, 198] on icon at bounding box center [500, 200] width 5 height 5
click at [530, 181] on input "30" at bounding box center [537, 188] width 59 height 15
type input "26.63"
click at [434, 185] on div "Готово до відправки Опубліковано" at bounding box center [442, 219] width 80 height 68
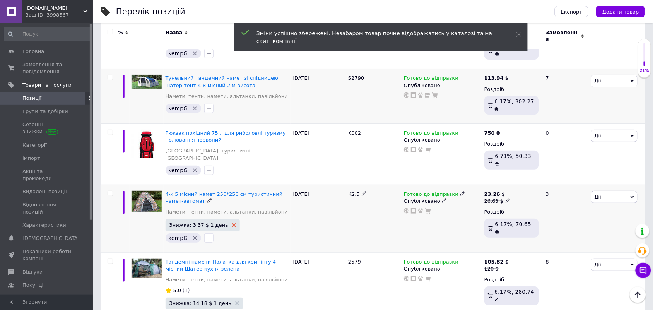
click at [232, 223] on use at bounding box center [234, 225] width 4 height 4
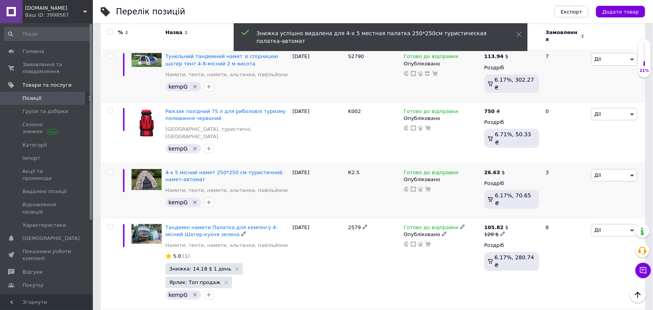
scroll to position [1760, 0]
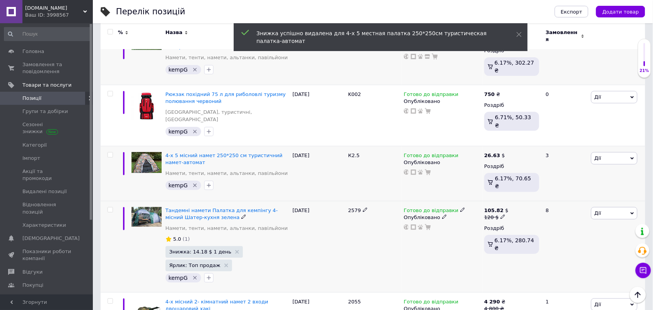
click at [501, 214] on icon at bounding box center [503, 216] width 5 height 5
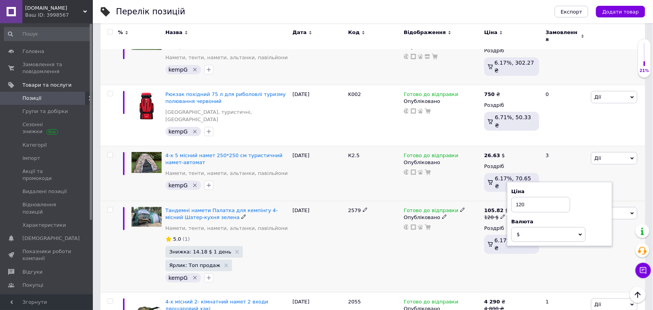
click at [543, 197] on input "120" at bounding box center [540, 204] width 59 height 15
type input "105.82"
click at [418, 201] on div "Готово до відправки Опубліковано" at bounding box center [442, 247] width 80 height 92
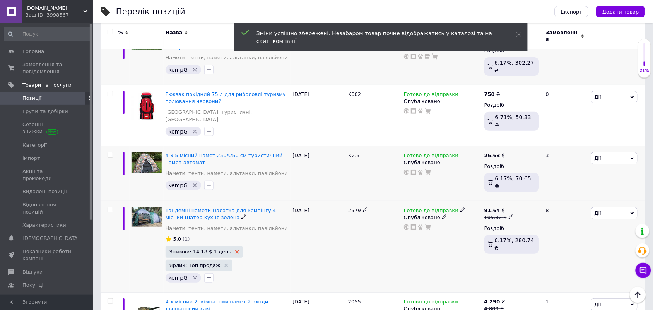
click at [235, 250] on use at bounding box center [237, 252] width 4 height 4
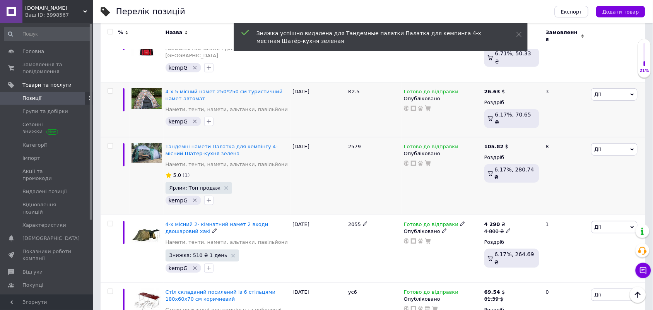
scroll to position [1838, 0]
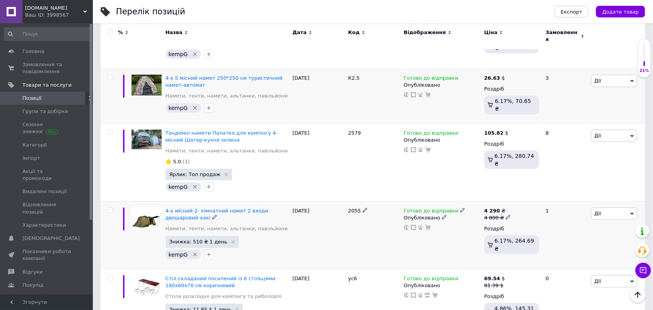
click at [506, 215] on icon at bounding box center [508, 217] width 5 height 5
click at [546, 197] on input "4800" at bounding box center [544, 204] width 59 height 15
type input "4290"
click at [373, 201] on div "2055" at bounding box center [374, 235] width 56 height 68
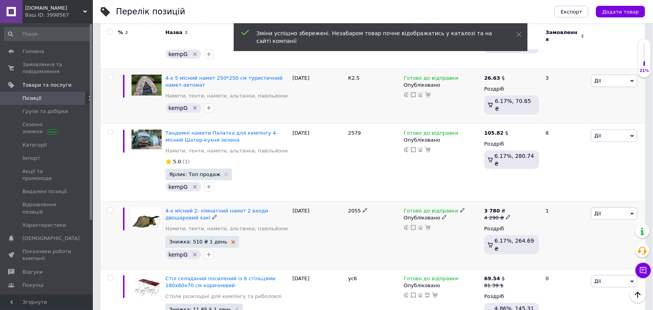
click at [231, 240] on icon at bounding box center [233, 242] width 4 height 4
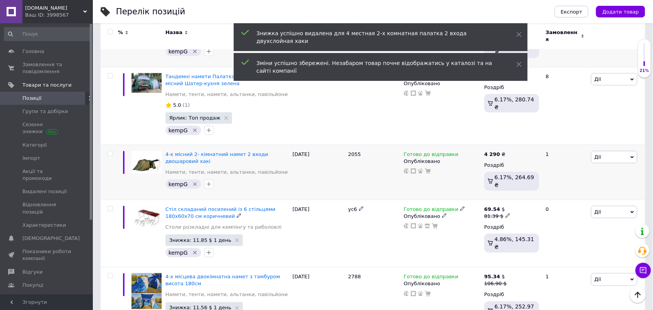
scroll to position [1896, 0]
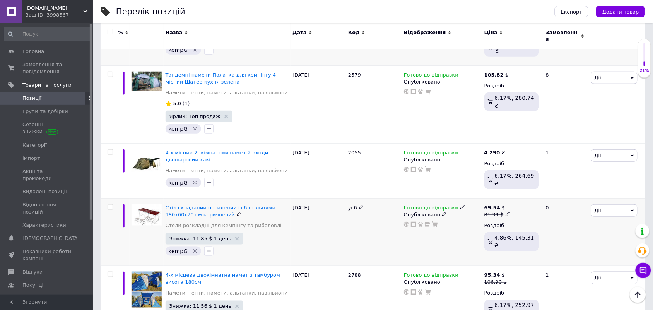
click at [506, 212] on icon at bounding box center [508, 214] width 5 height 5
click at [540, 194] on input "81.39" at bounding box center [543, 201] width 59 height 15
type input "69.54"
click at [418, 198] on div "Готово до відправки Опубліковано" at bounding box center [442, 232] width 80 height 68
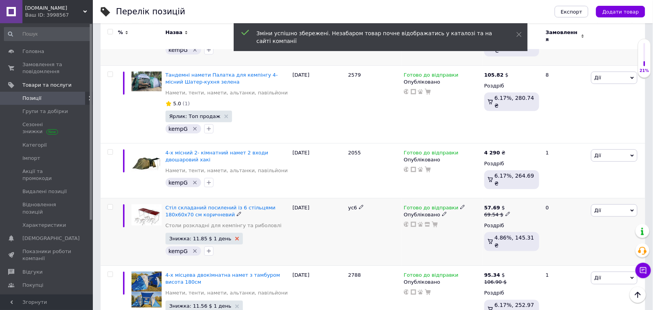
click at [235, 237] on use at bounding box center [237, 239] width 4 height 4
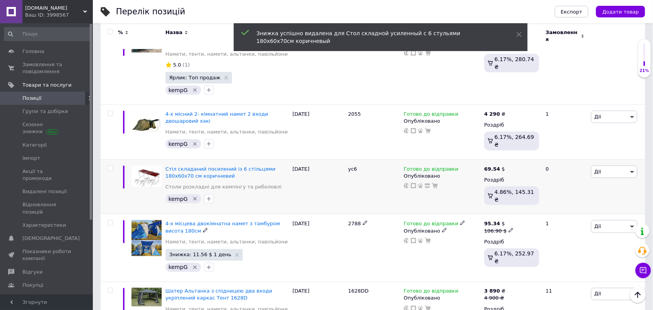
scroll to position [1954, 0]
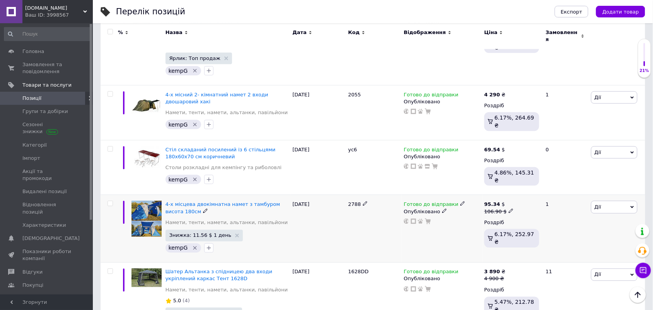
click at [509, 209] on use at bounding box center [511, 211] width 4 height 4
click at [550, 191] on input "106.9" at bounding box center [546, 198] width 59 height 15
type input "95.34"
click at [399, 195] on div "2788" at bounding box center [374, 229] width 56 height 68
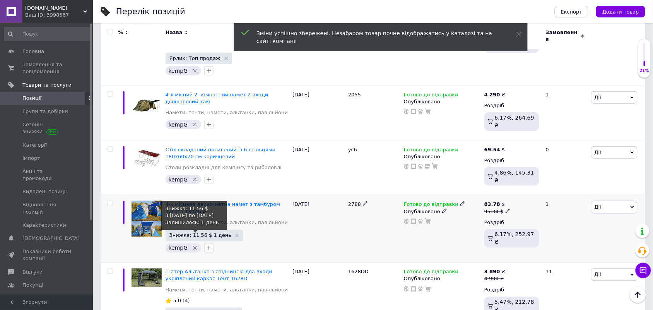
click at [224, 233] on span "Знижка: 11.56 $ 1 день" at bounding box center [204, 235] width 70 height 5
click at [235, 234] on use at bounding box center [237, 236] width 4 height 4
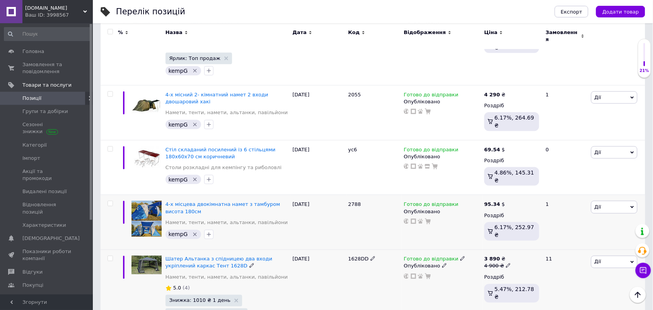
click at [506, 263] on icon at bounding box center [508, 265] width 5 height 5
click at [542, 246] on input "4900" at bounding box center [544, 253] width 59 height 15
type input "3890"
click at [424, 250] on div "Готово до відправки Опубліковано" at bounding box center [442, 296] width 80 height 92
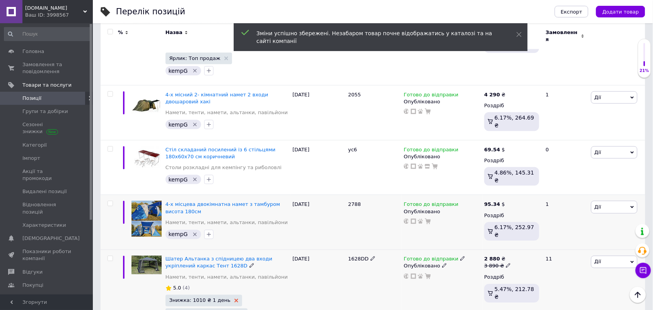
click at [234, 299] on icon at bounding box center [236, 301] width 4 height 4
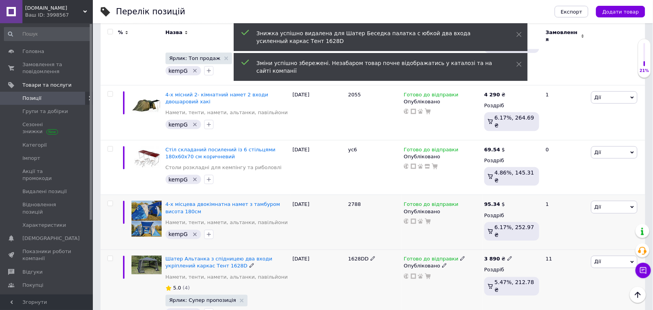
click at [382, 250] on div "1628DD" at bounding box center [374, 289] width 56 height 78
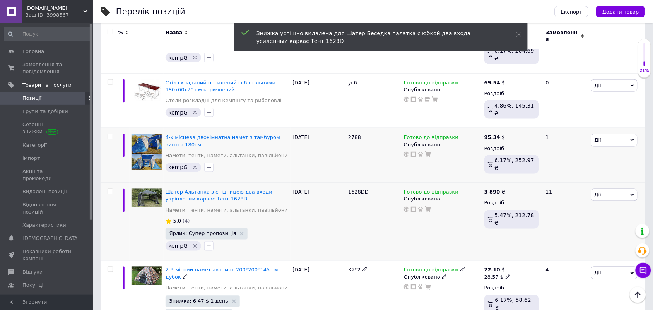
scroll to position [2031, 0]
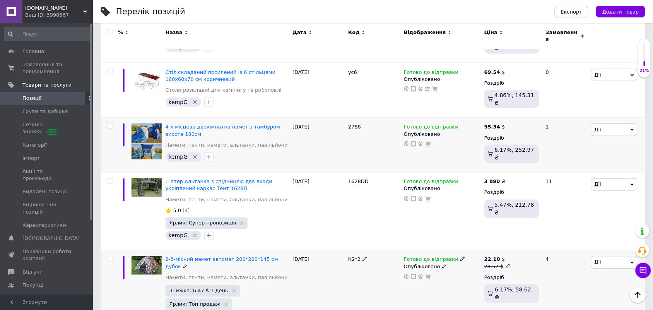
click at [506, 264] on icon at bounding box center [508, 266] width 5 height 5
click at [535, 246] on input "28.57" at bounding box center [543, 253] width 59 height 15
type input "22.10"
click at [394, 250] on div "К2*2" at bounding box center [374, 290] width 56 height 81
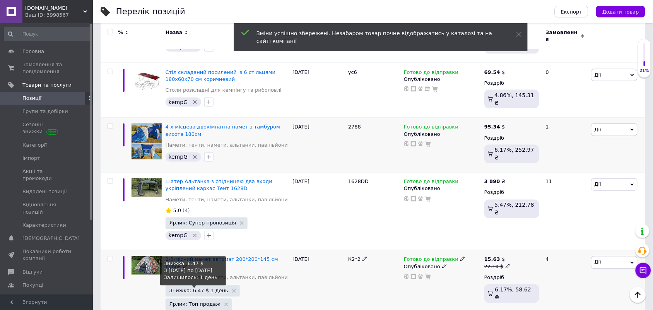
click at [226, 288] on span "Знижка: 6.47 $ 1 день" at bounding box center [202, 290] width 67 height 5
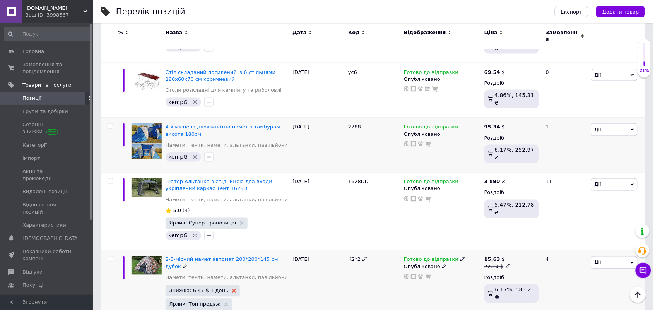
click at [232, 289] on icon at bounding box center [234, 291] width 4 height 4
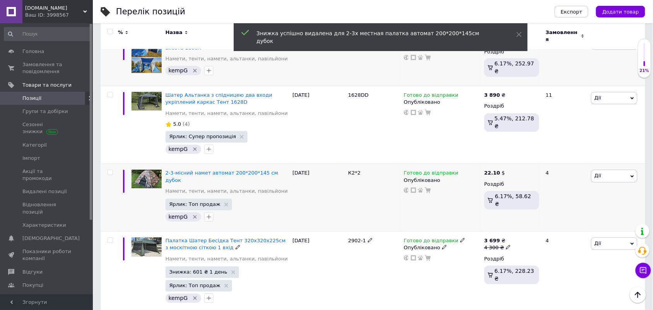
scroll to position [2128, 0]
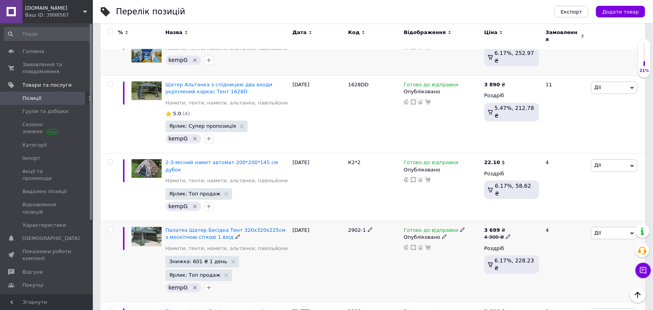
click at [506, 235] on use at bounding box center [508, 237] width 4 height 4
click at [536, 217] on input "4300" at bounding box center [544, 224] width 59 height 15
type input "3699"
click at [405, 221] on div "Готово до відправки Опубліковано" at bounding box center [442, 261] width 80 height 81
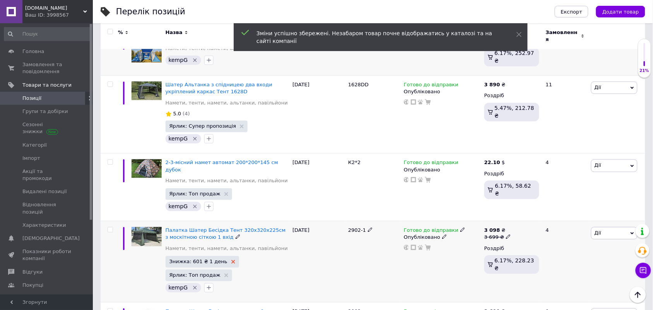
click at [231, 260] on icon at bounding box center [233, 262] width 4 height 4
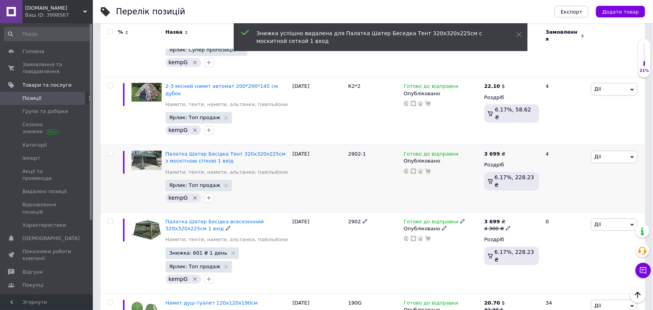
scroll to position [2205, 0]
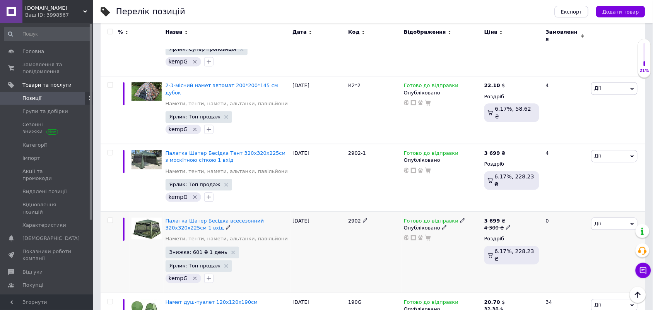
click at [507, 224] on span at bounding box center [508, 226] width 5 height 5
click at [538, 207] on input "4300" at bounding box center [544, 214] width 59 height 15
type input "3699"
click at [409, 211] on div "Готово до відправки Опубліковано" at bounding box center [442, 251] width 80 height 81
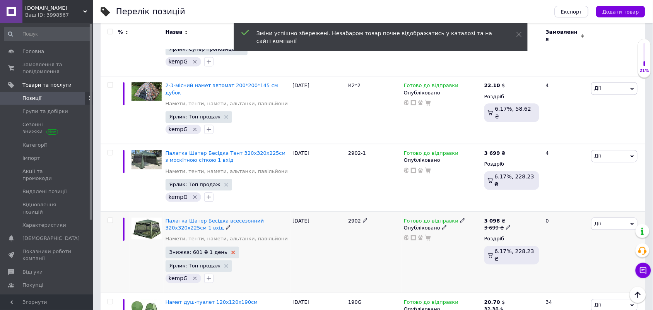
click at [231, 250] on icon at bounding box center [233, 252] width 4 height 4
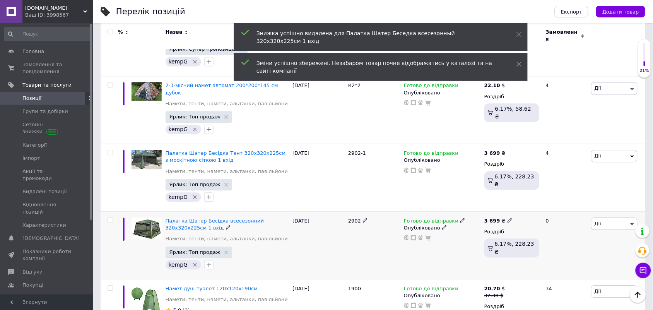
click at [369, 211] on div "2902" at bounding box center [374, 245] width 56 height 68
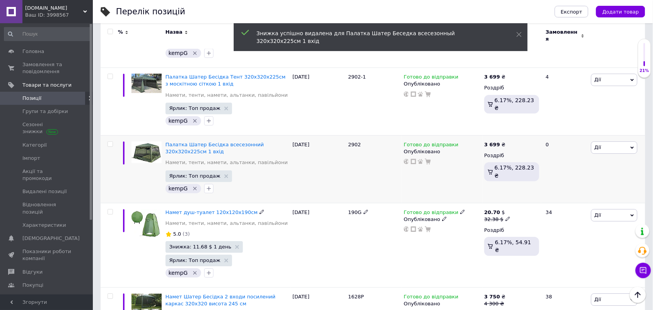
scroll to position [2282, 0]
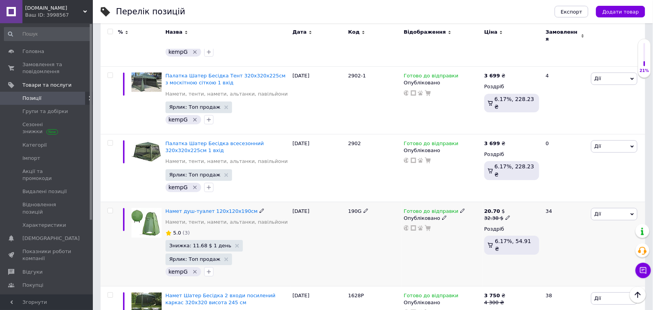
click at [506, 215] on icon at bounding box center [508, 217] width 5 height 5
click at [548, 198] on input "32.38" at bounding box center [543, 205] width 59 height 15
type input "20.70"
click at [405, 202] on div "Готово до відправки Опубліковано" at bounding box center [442, 244] width 80 height 84
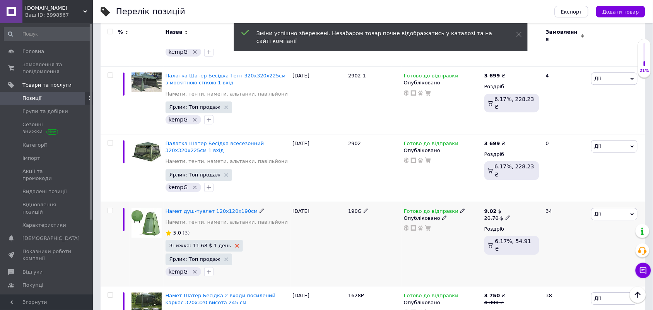
click at [235, 244] on use at bounding box center [237, 246] width 4 height 4
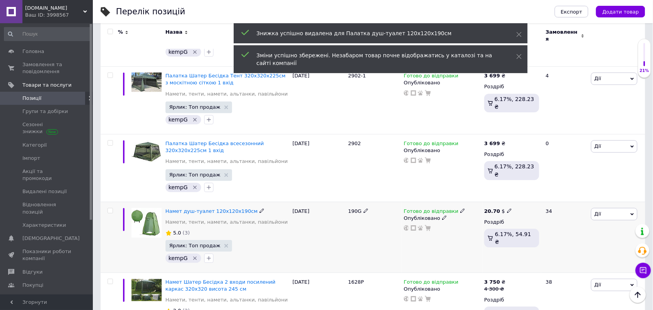
click at [389, 202] on div "190G" at bounding box center [374, 237] width 56 height 71
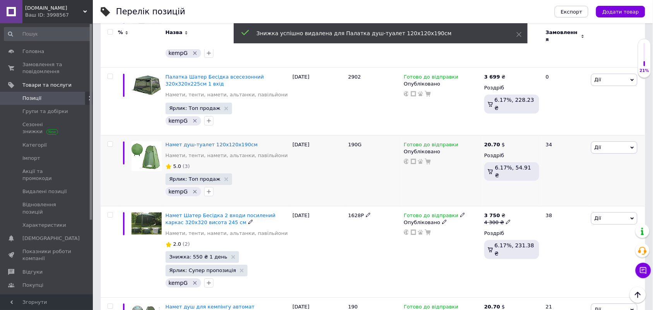
scroll to position [2360, 0]
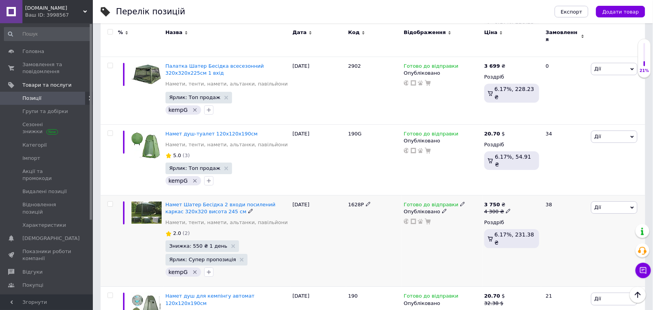
click at [506, 209] on icon at bounding box center [508, 211] width 5 height 5
click at [539, 191] on input "4300" at bounding box center [544, 198] width 59 height 15
type input "3750"
click at [359, 195] on div "1628P" at bounding box center [374, 241] width 56 height 92
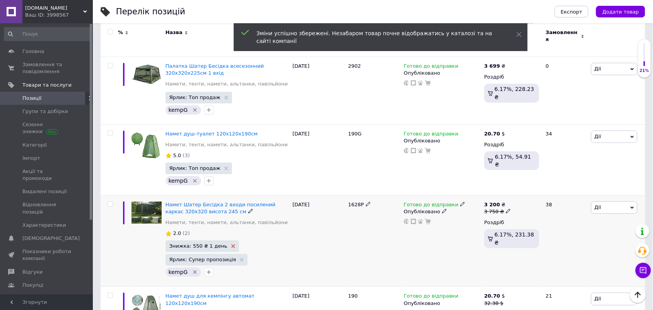
click at [231, 244] on icon at bounding box center [233, 246] width 4 height 4
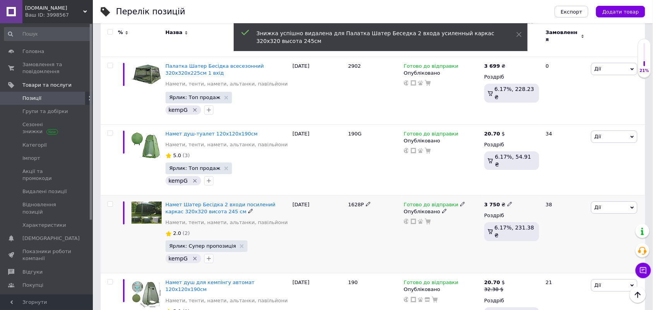
click at [407, 195] on div "Готово до відправки Опубліковано" at bounding box center [442, 234] width 80 height 78
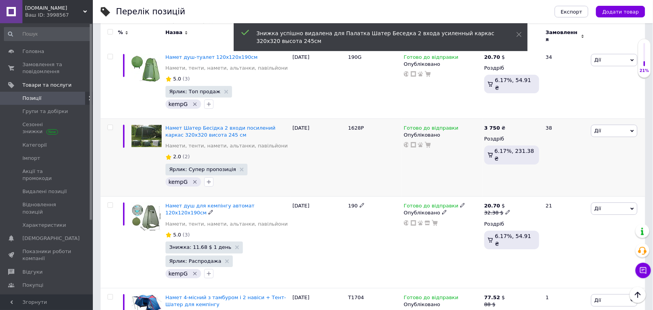
scroll to position [2437, 0]
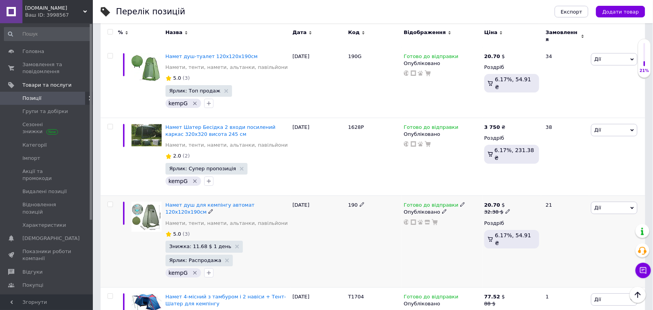
click at [506, 209] on icon at bounding box center [508, 211] width 5 height 5
click at [542, 191] on input "32.38" at bounding box center [543, 198] width 59 height 15
type input "20.70"
click at [415, 196] on div "Готово до відправки Опубліковано" at bounding box center [442, 242] width 80 height 92
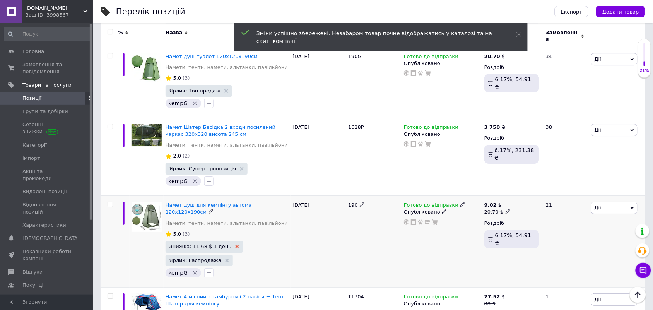
click at [235, 244] on icon at bounding box center [237, 246] width 4 height 4
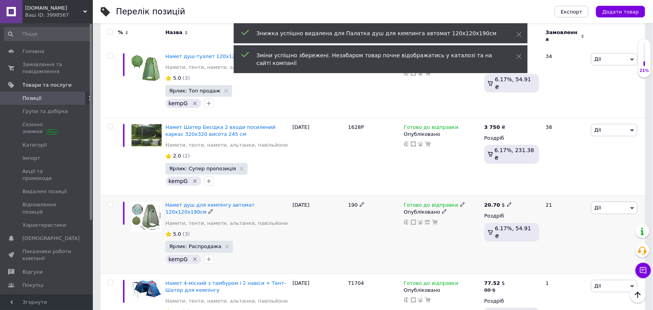
click at [383, 196] on div "190" at bounding box center [374, 235] width 56 height 78
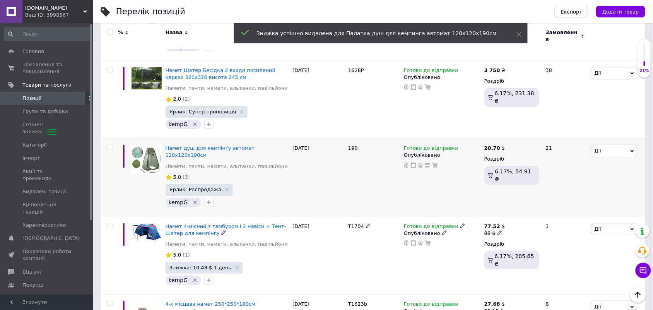
scroll to position [2515, 0]
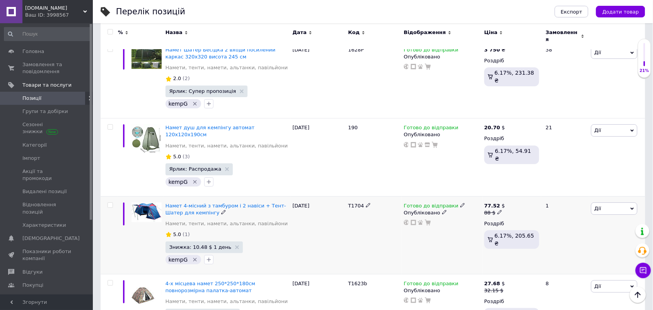
click at [498, 210] on icon at bounding box center [500, 212] width 5 height 5
click at [537, 192] on input "88" at bounding box center [537, 199] width 59 height 15
type input "77.52"
click at [416, 196] on div "Готово до відправки Опубліковано" at bounding box center [442, 235] width 80 height 78
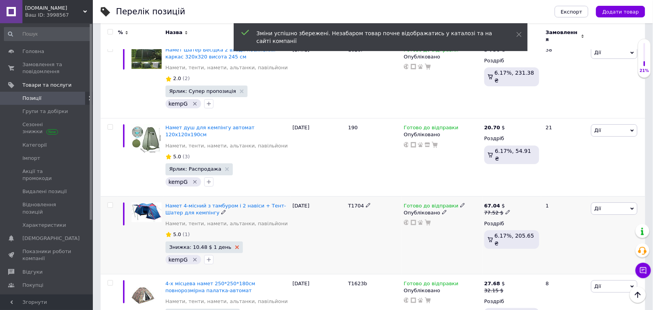
click at [235, 245] on icon at bounding box center [237, 247] width 4 height 4
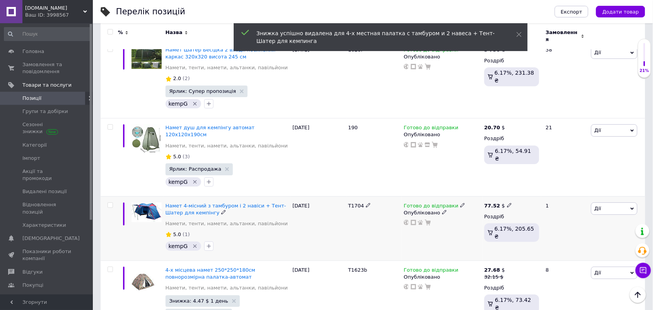
click at [370, 196] on div "Т1704" at bounding box center [374, 228] width 56 height 64
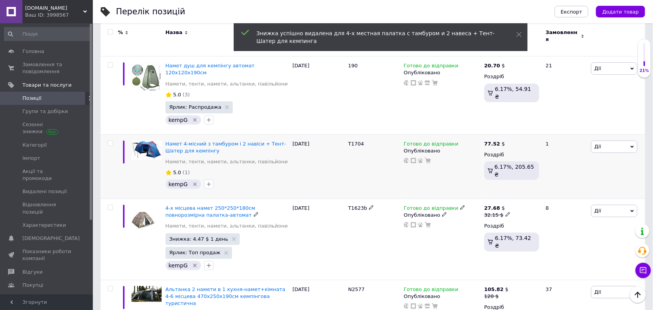
scroll to position [2592, 0]
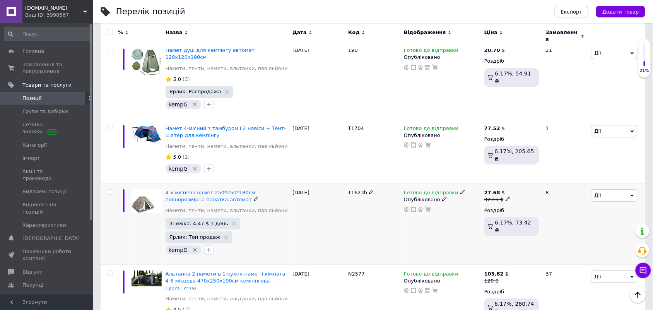
click at [506, 197] on icon at bounding box center [508, 199] width 5 height 5
click at [538, 179] on input "32.15" at bounding box center [543, 186] width 59 height 15
type input "27.68"
click at [374, 183] on div "T1623b" at bounding box center [374, 223] width 56 height 81
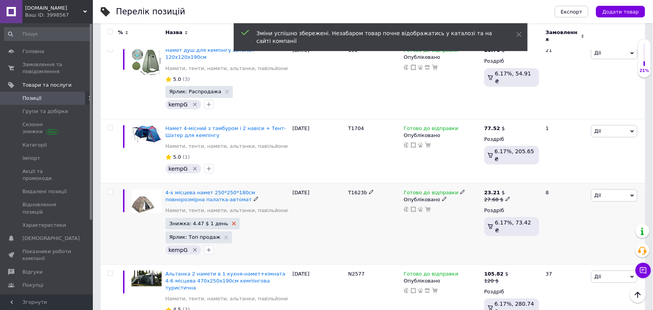
click at [232, 222] on use at bounding box center [234, 224] width 4 height 4
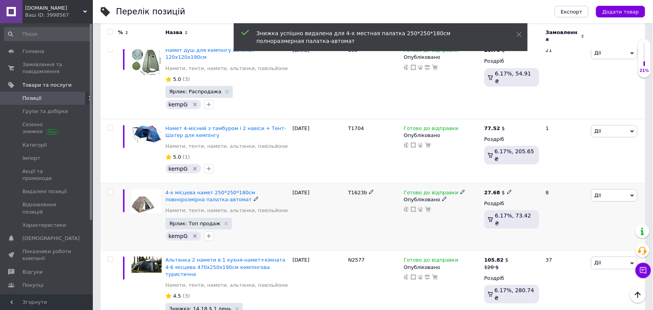
click at [390, 183] on div "T1623b" at bounding box center [374, 217] width 56 height 68
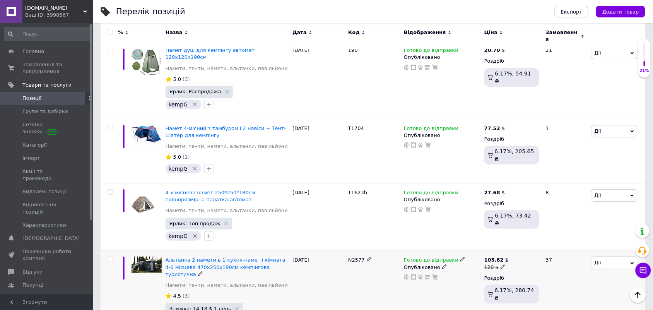
click at [501, 264] on icon at bounding box center [503, 266] width 5 height 5
click at [532, 247] on input "120" at bounding box center [540, 254] width 59 height 15
type input "105.82"
click at [433, 251] on div "Готово до відправки Опубліковано" at bounding box center [442, 300] width 80 height 99
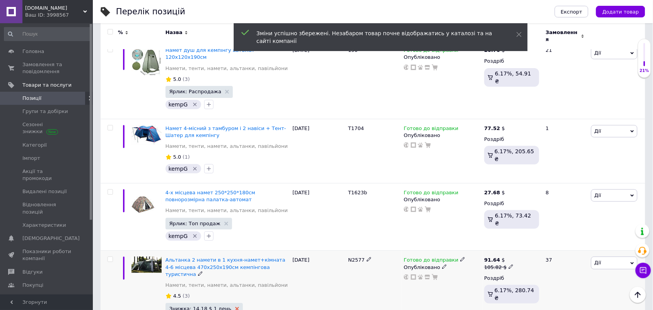
click at [235, 307] on use at bounding box center [237, 309] width 4 height 4
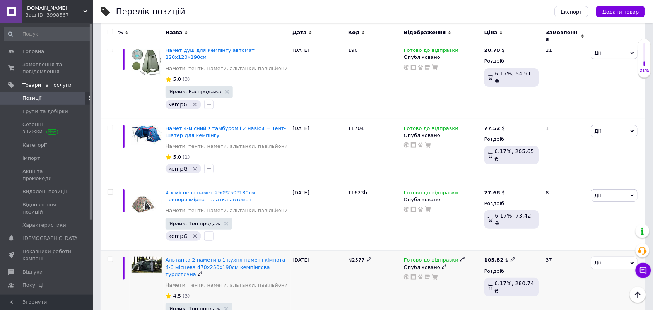
click at [422, 251] on div "Готово до відправки Опубліковано" at bounding box center [442, 293] width 80 height 85
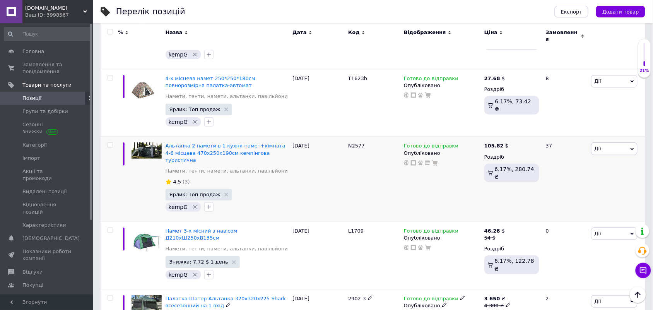
scroll to position [2708, 0]
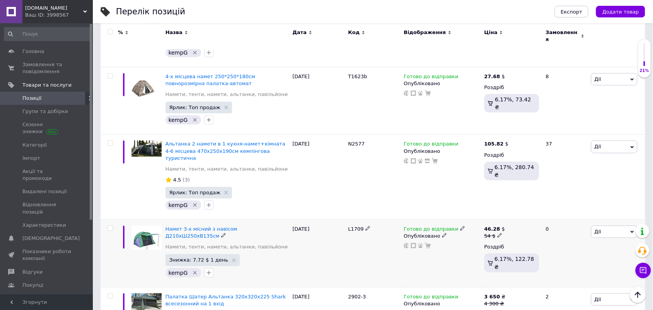
click at [498, 233] on icon at bounding box center [500, 235] width 5 height 5
click at [524, 215] on input "54" at bounding box center [537, 222] width 59 height 15
type input "46.28"
click at [432, 219] on div "Готово до відправки Опубліковано" at bounding box center [442, 253] width 80 height 68
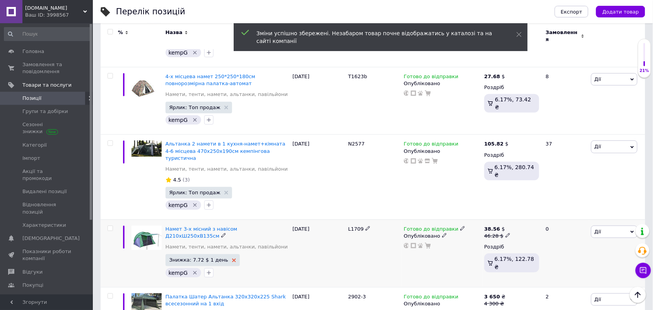
click at [232, 258] on use at bounding box center [234, 260] width 4 height 4
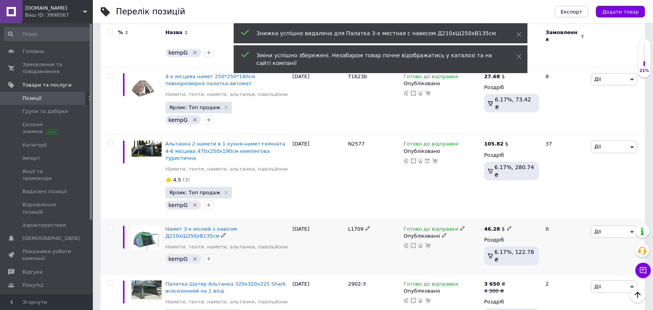
click at [384, 219] on div "L1709" at bounding box center [374, 246] width 56 height 55
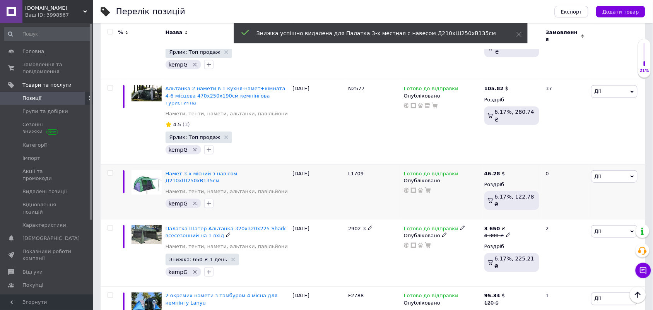
scroll to position [2766, 0]
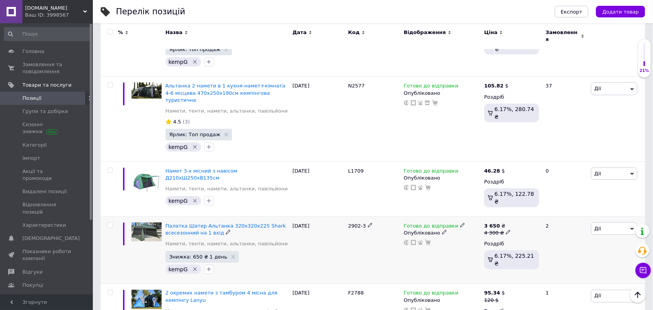
click at [506, 230] on icon at bounding box center [508, 232] width 5 height 5
click at [540, 212] on input "4300" at bounding box center [544, 219] width 59 height 15
type input "3650"
click at [435, 216] on div "Готово до відправки Опубліковано" at bounding box center [442, 250] width 80 height 68
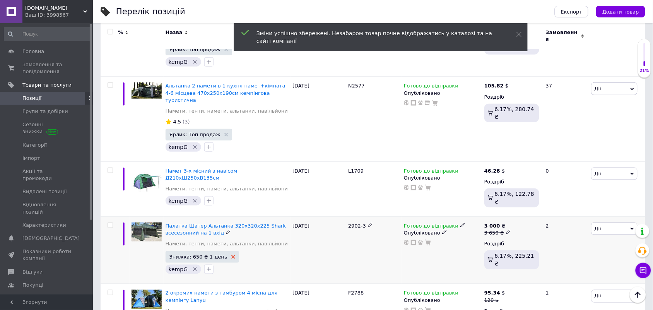
click at [231, 255] on icon at bounding box center [233, 257] width 4 height 4
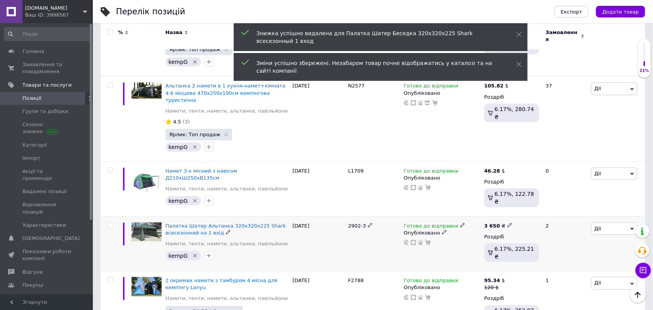
scroll to position [2756, 0]
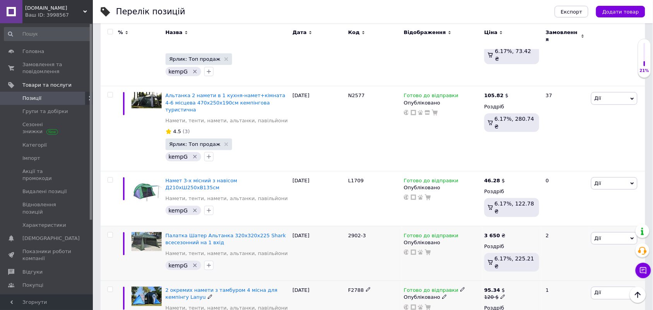
click at [502, 294] on icon at bounding box center [503, 296] width 5 height 5
click at [535, 277] on input "120" at bounding box center [540, 284] width 59 height 15
type input "95.34"
click at [428, 281] on div "Готово до відправки Опубліковано" at bounding box center [442, 315] width 80 height 68
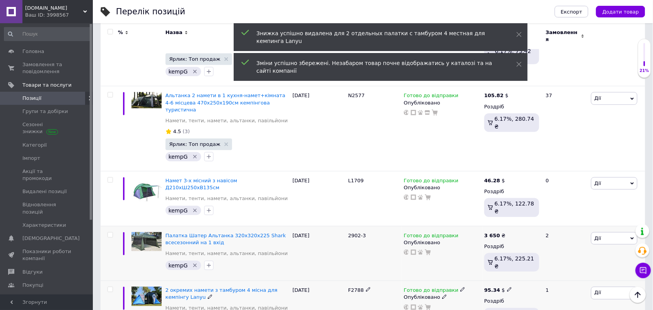
scroll to position [2743, 0]
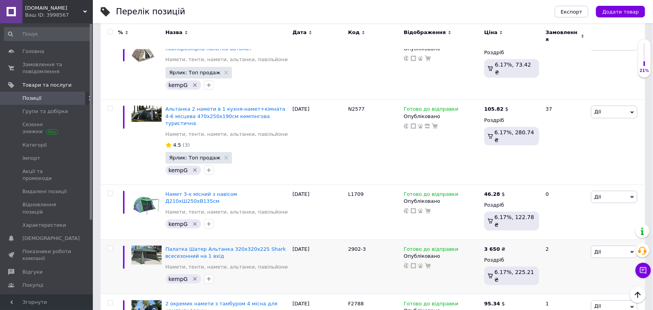
type input "105.82"
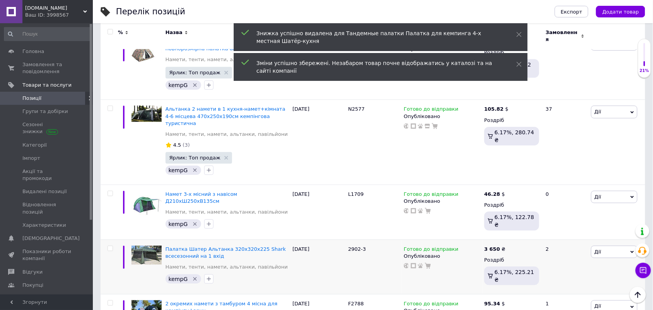
scroll to position [2729, 0]
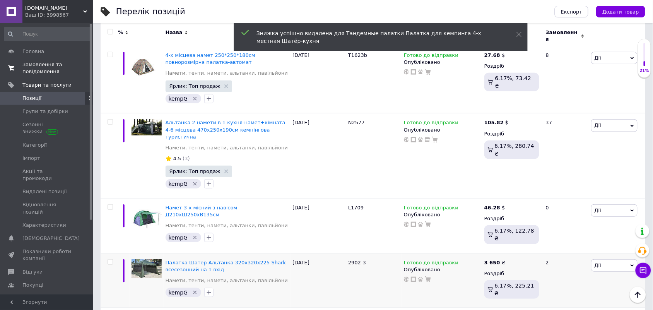
click at [44, 62] on span "Замовлення та повідомлення" at bounding box center [46, 68] width 49 height 14
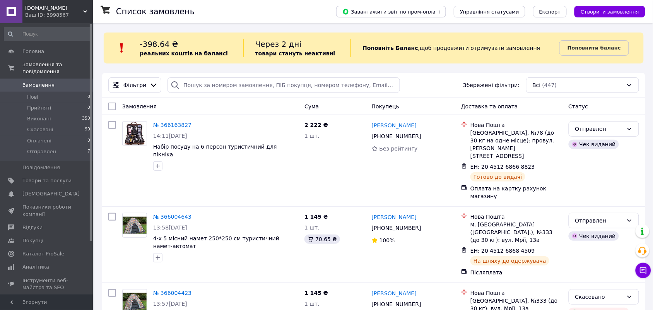
click at [439, 78] on div "Фільтри Збережені фільтри: Всі (447)" at bounding box center [373, 84] width 537 height 15
